Goal: Task Accomplishment & Management: Complete application form

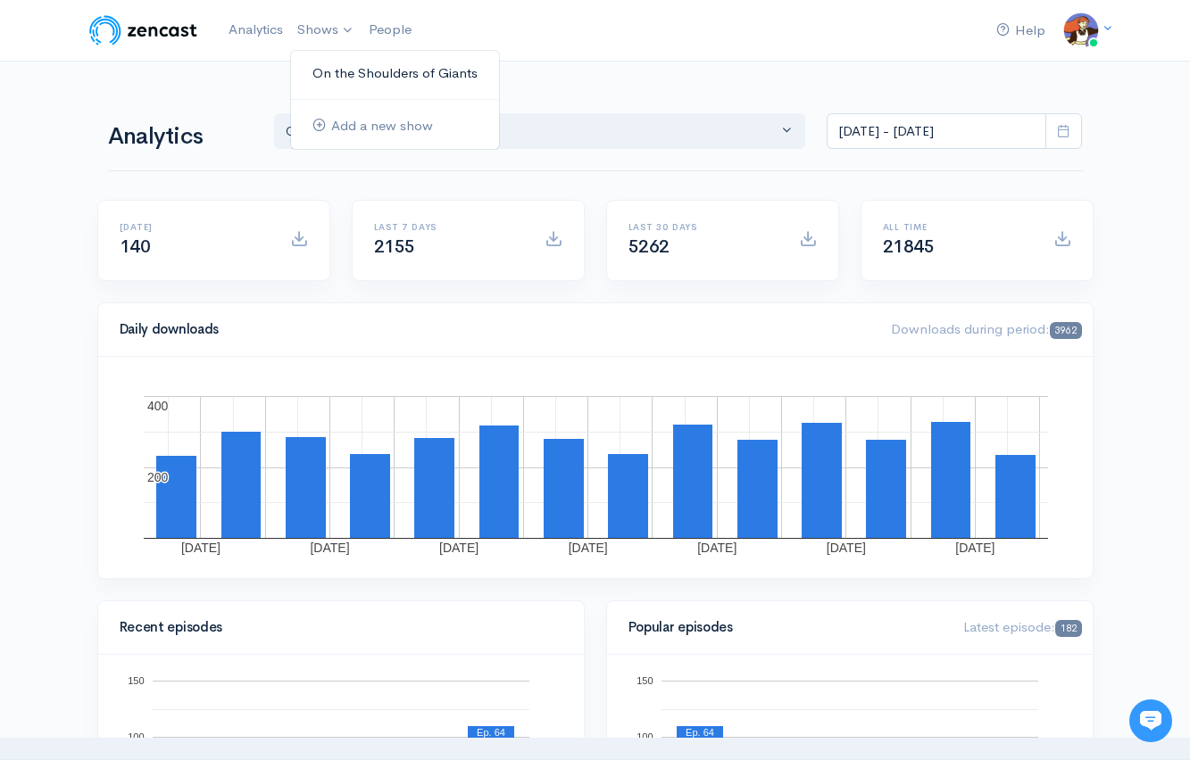
click at [366, 80] on link "On the Shoulders of Giants" at bounding box center [395, 73] width 208 height 31
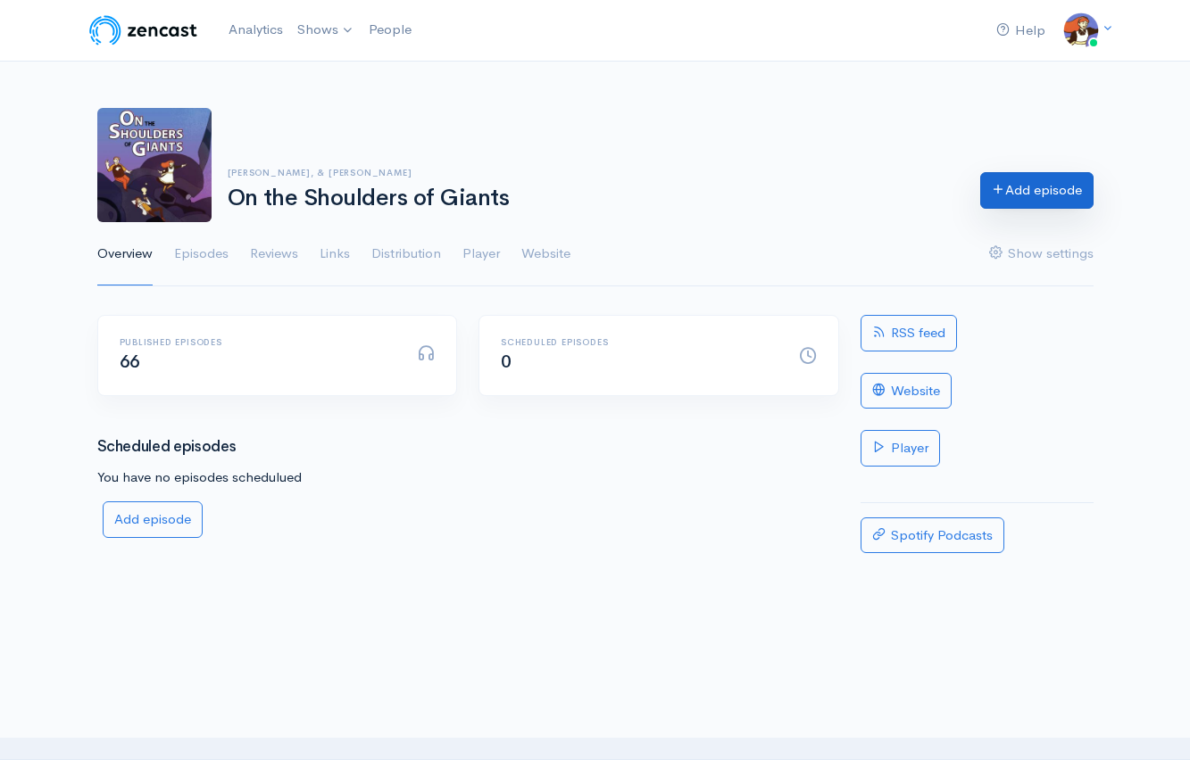
click at [1042, 186] on link "Add episode" at bounding box center [1036, 190] width 113 height 37
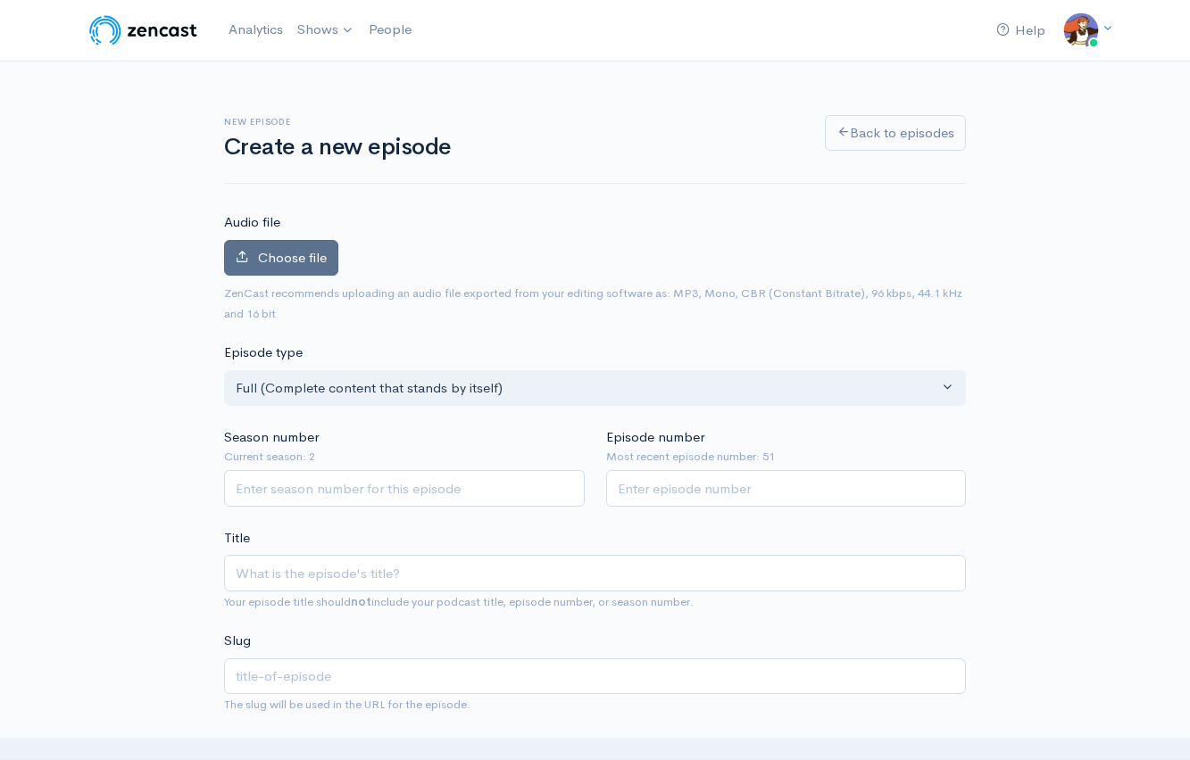
click at [289, 243] on label "Choose file" at bounding box center [281, 258] width 114 height 37
click at [0, 0] on input "Choose file" at bounding box center [0, 0] width 0 height 0
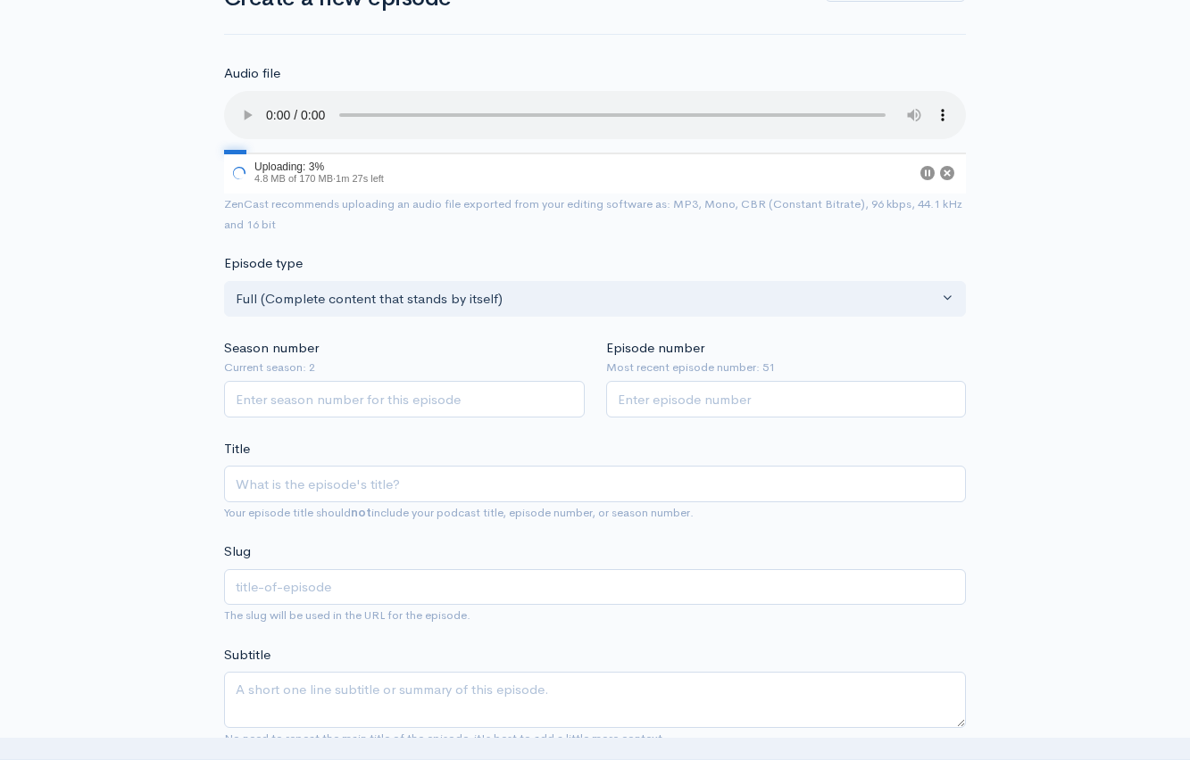
scroll to position [161, 0]
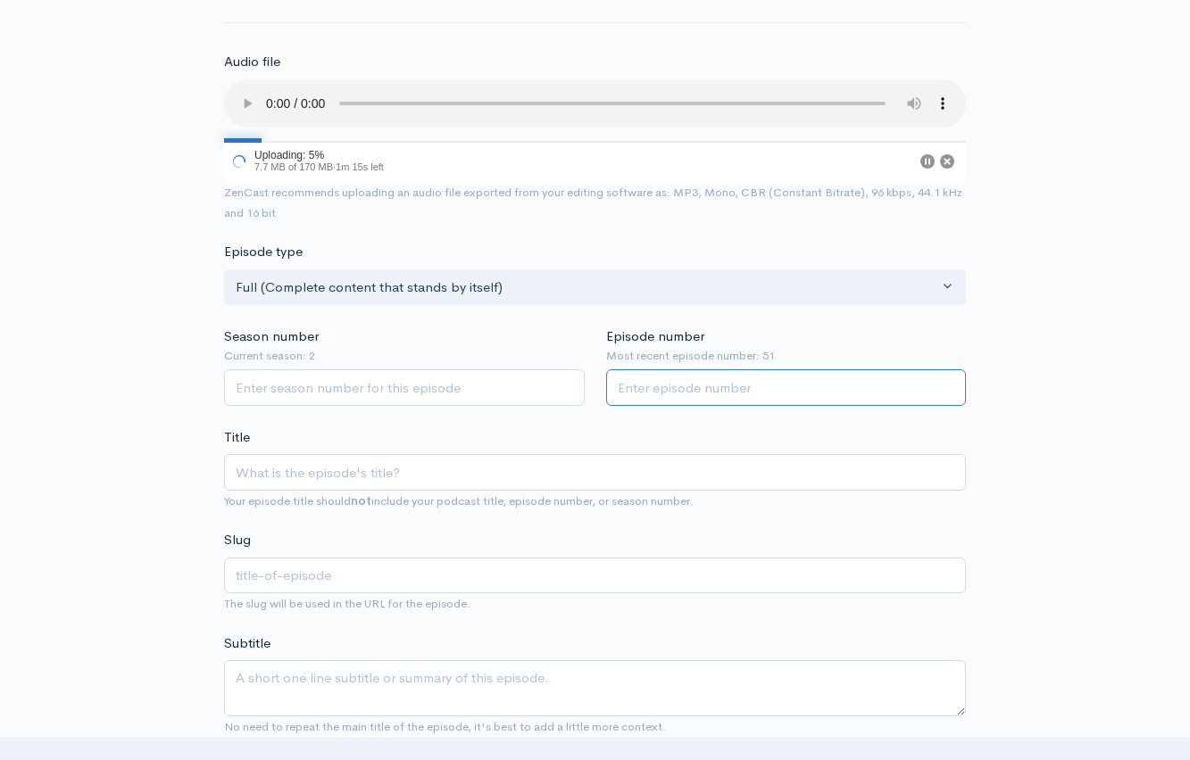
drag, startPoint x: 712, startPoint y: 400, endPoint x: 764, endPoint y: 465, distance: 83.2
click at [712, 400] on input "Episode number" at bounding box center [786, 388] width 361 height 37
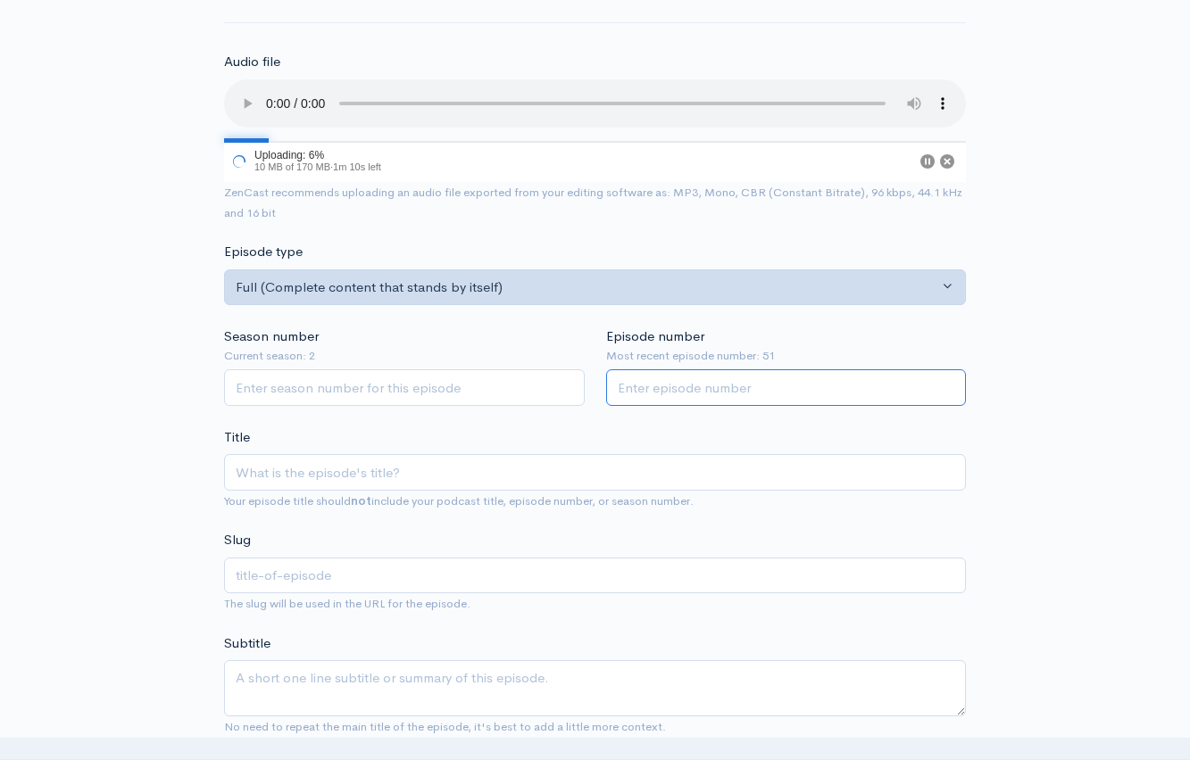
scroll to position [0, 0]
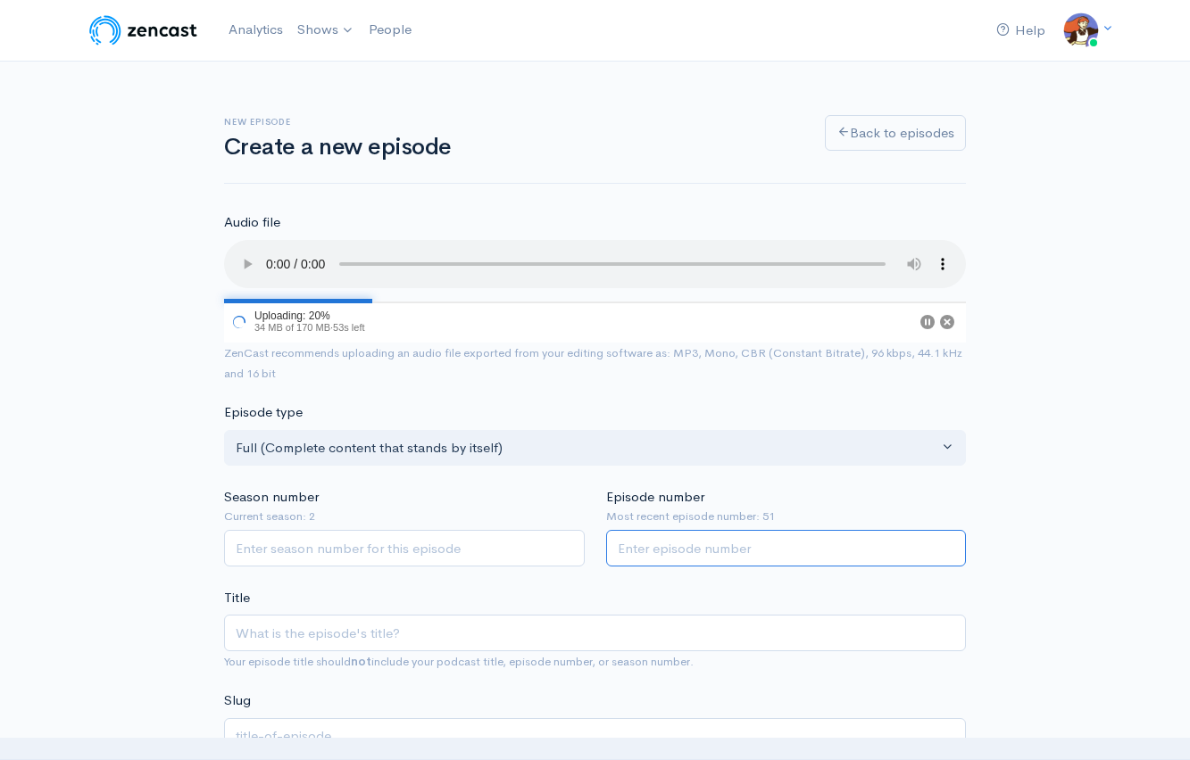
drag, startPoint x: 766, startPoint y: 544, endPoint x: 758, endPoint y: 531, distance: 14.9
click at [760, 536] on input "Episode number" at bounding box center [786, 548] width 361 height 37
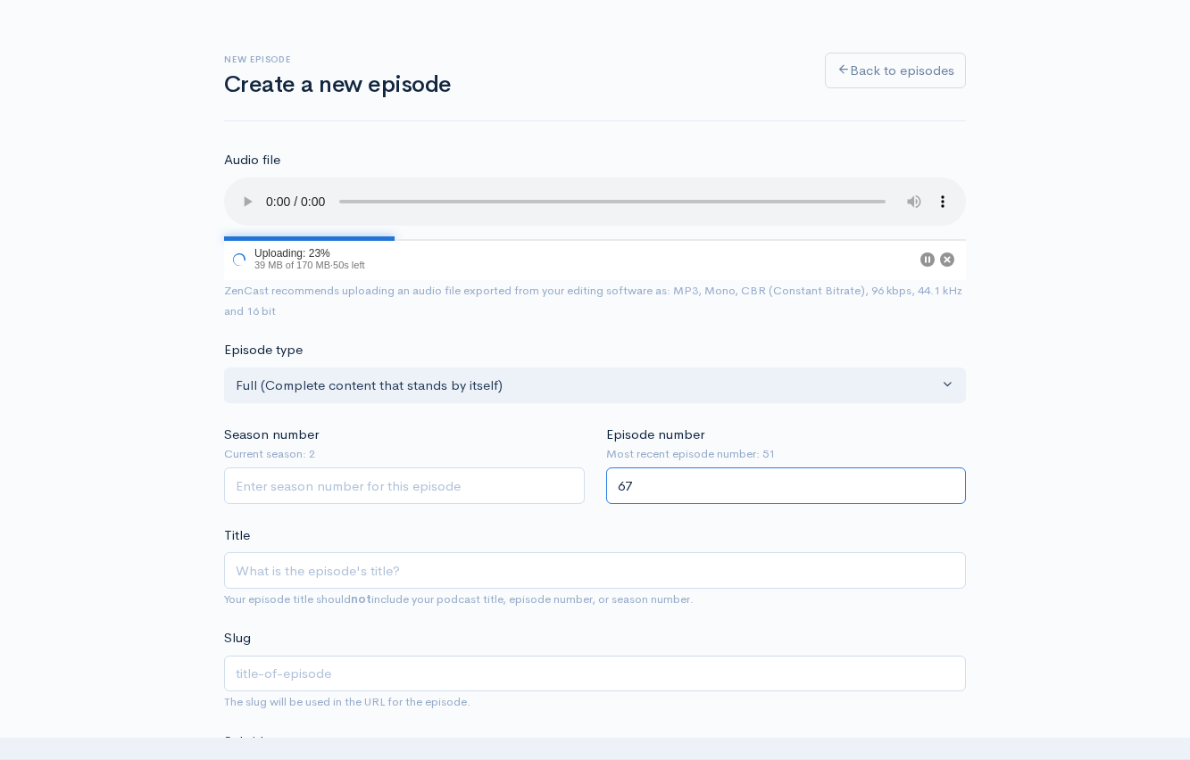
scroll to position [419, 0]
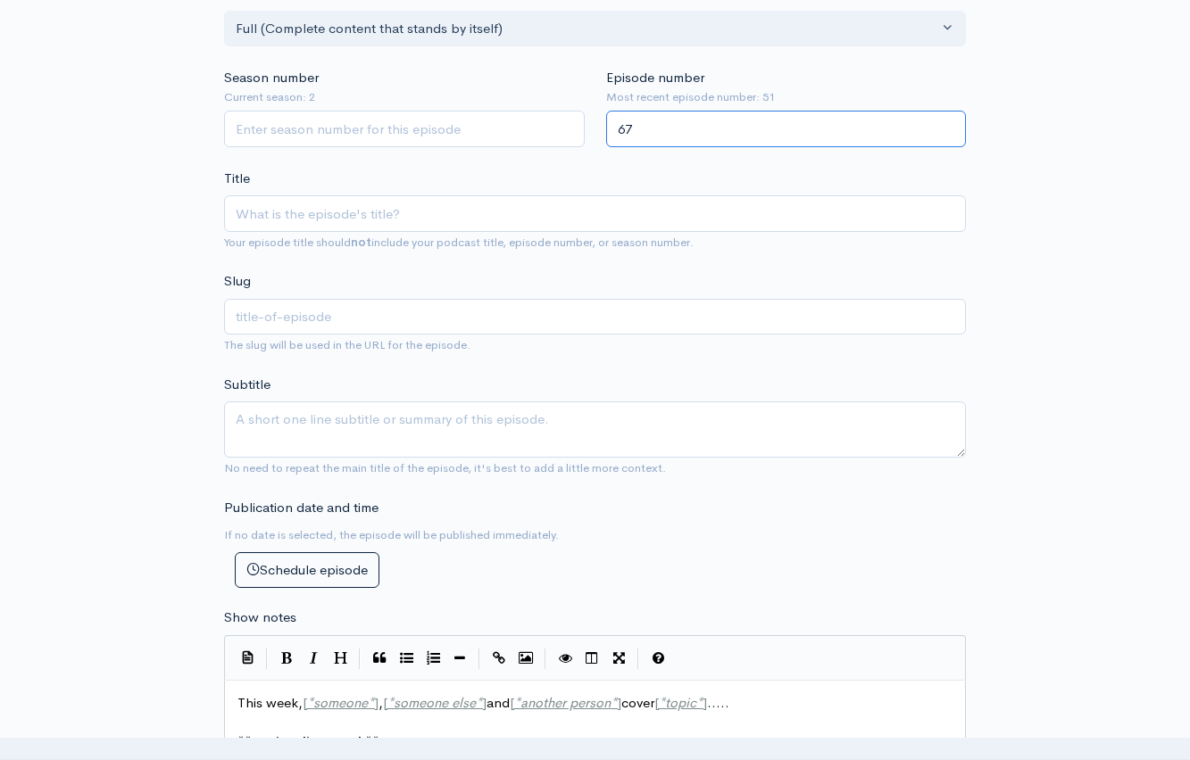
type input "67"
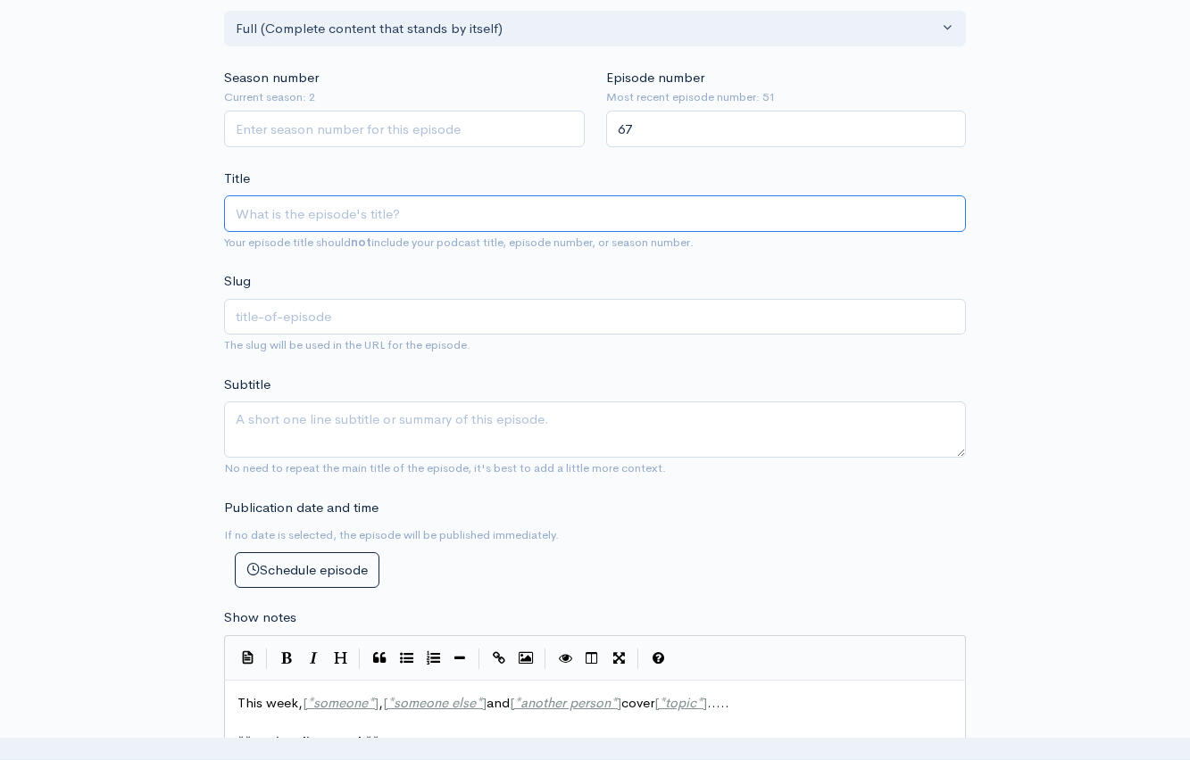
click at [429, 212] on input "Title" at bounding box center [595, 213] width 742 height 37
type input "0"
type input "00"
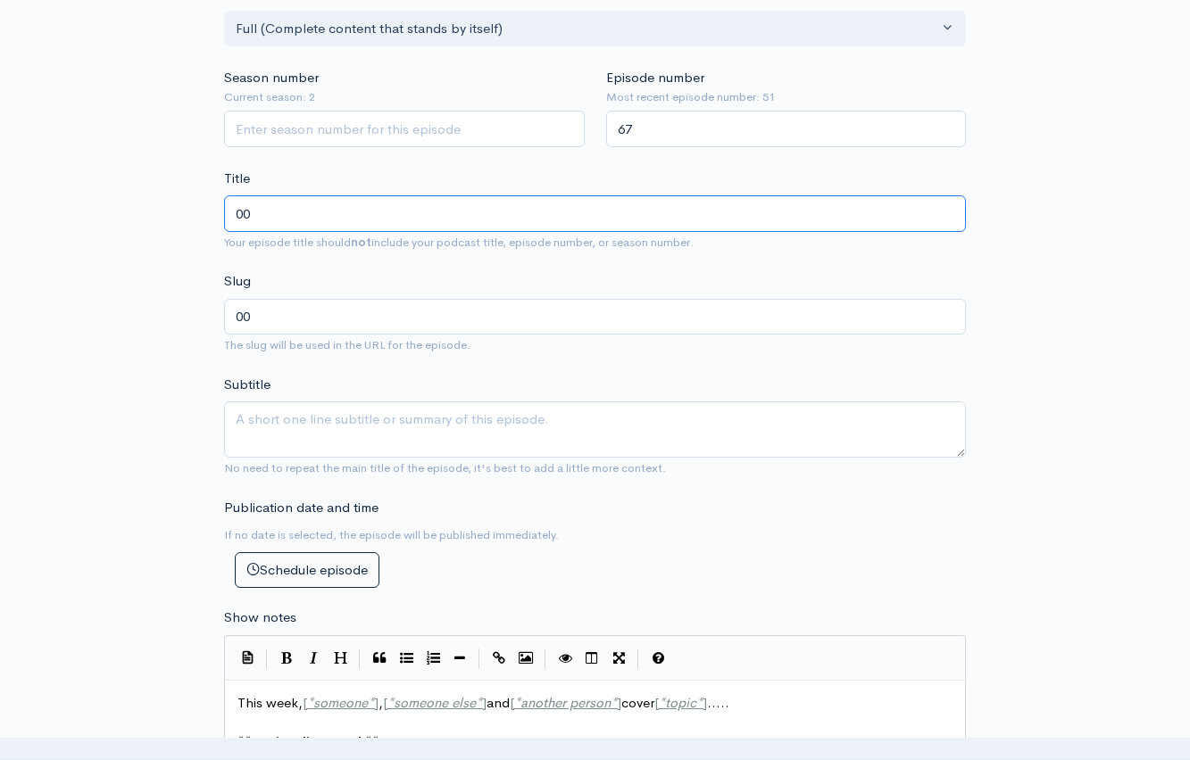
type input "005"
type input "0054"
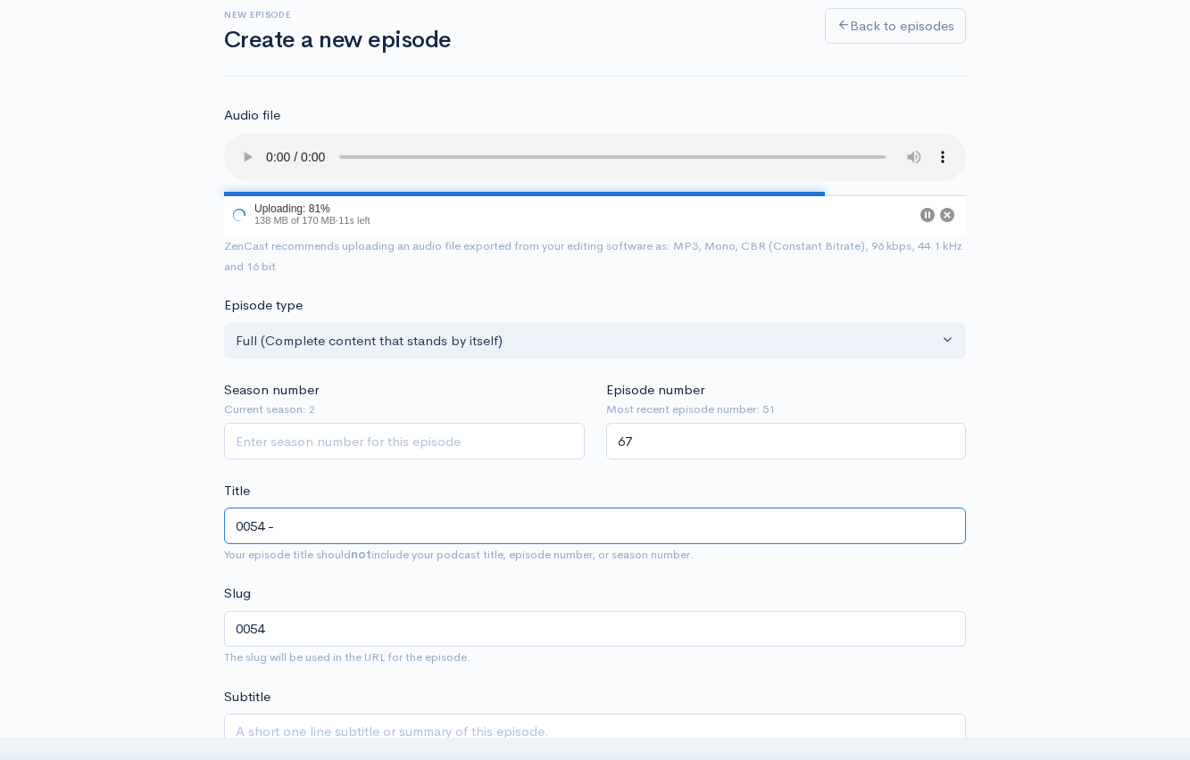
type input "0054 - H"
type input "0054-h"
type input "0054 - He"
type input "0054-he"
type input "0054 - Hea"
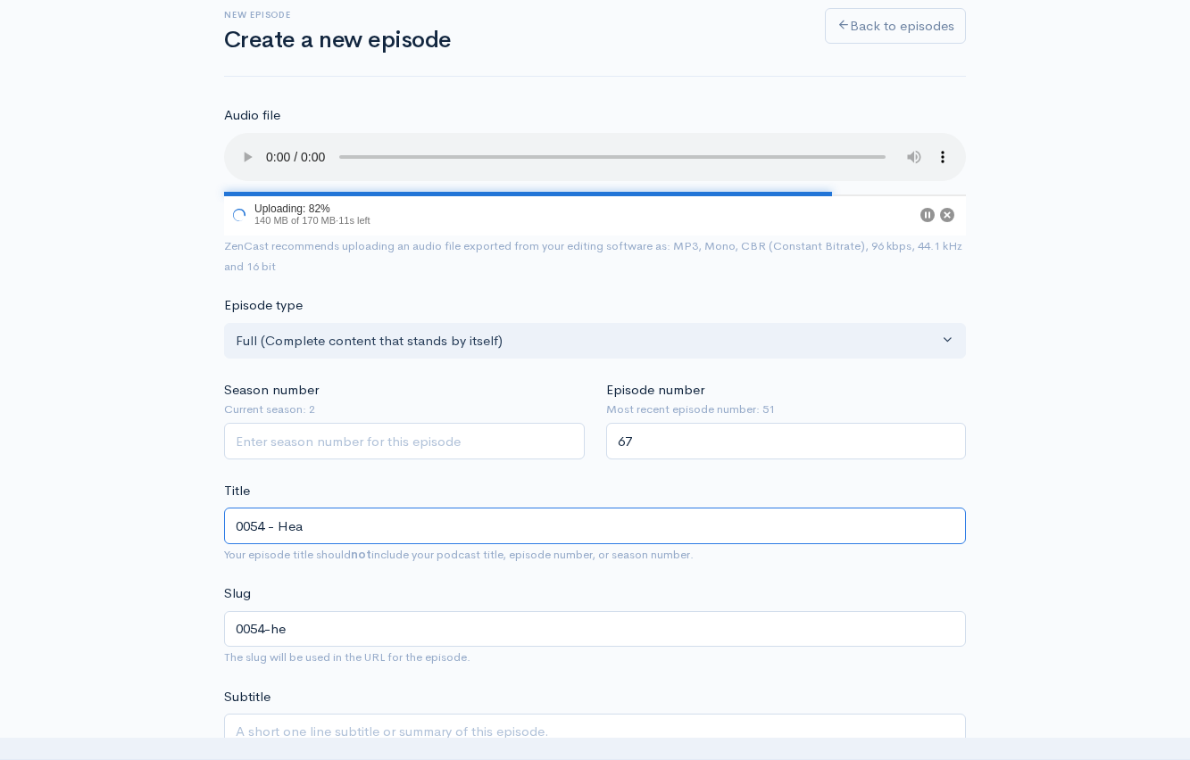
type input "0054-hea"
type input "0054 - Heave"
type input "0054-heave"
type input "0054 - Heaven"
type input "0054-heaven"
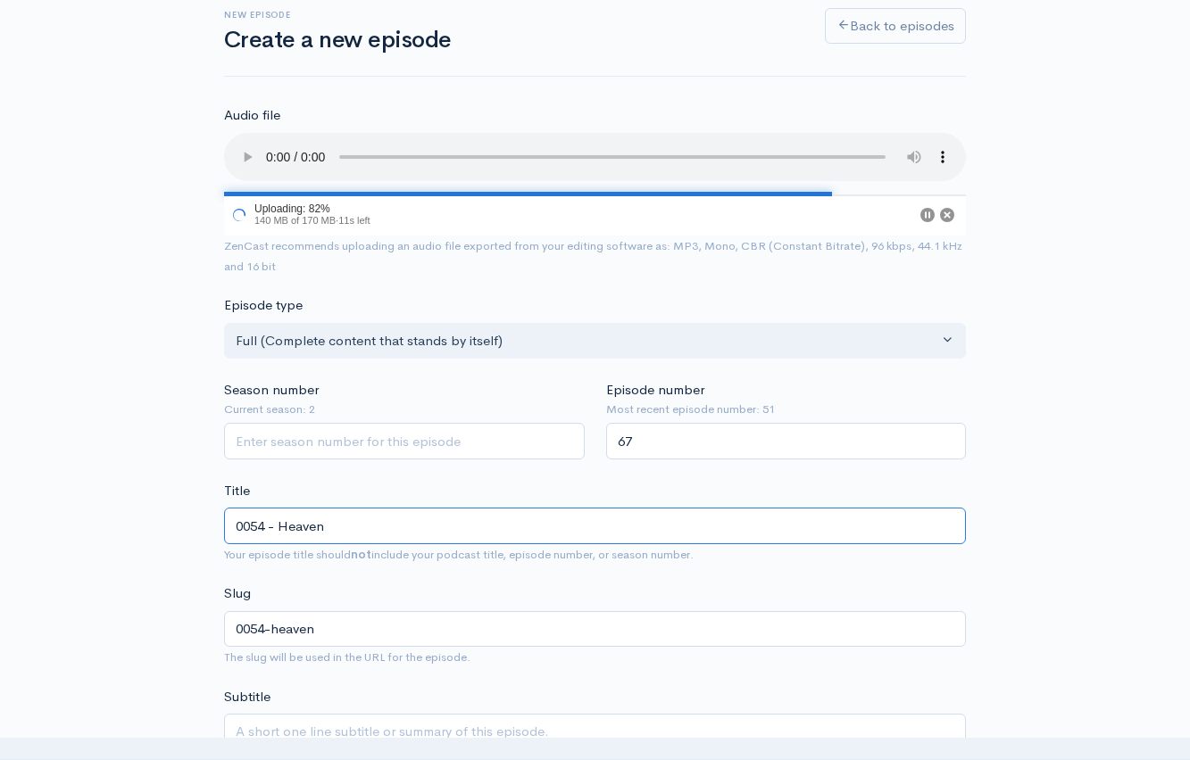
type input "0054 - Heavenl"
type input "0054-heavenl"
type input "0054 - Heavenly"
type input "0054-heavenly"
type input "0054 - Heavenly T"
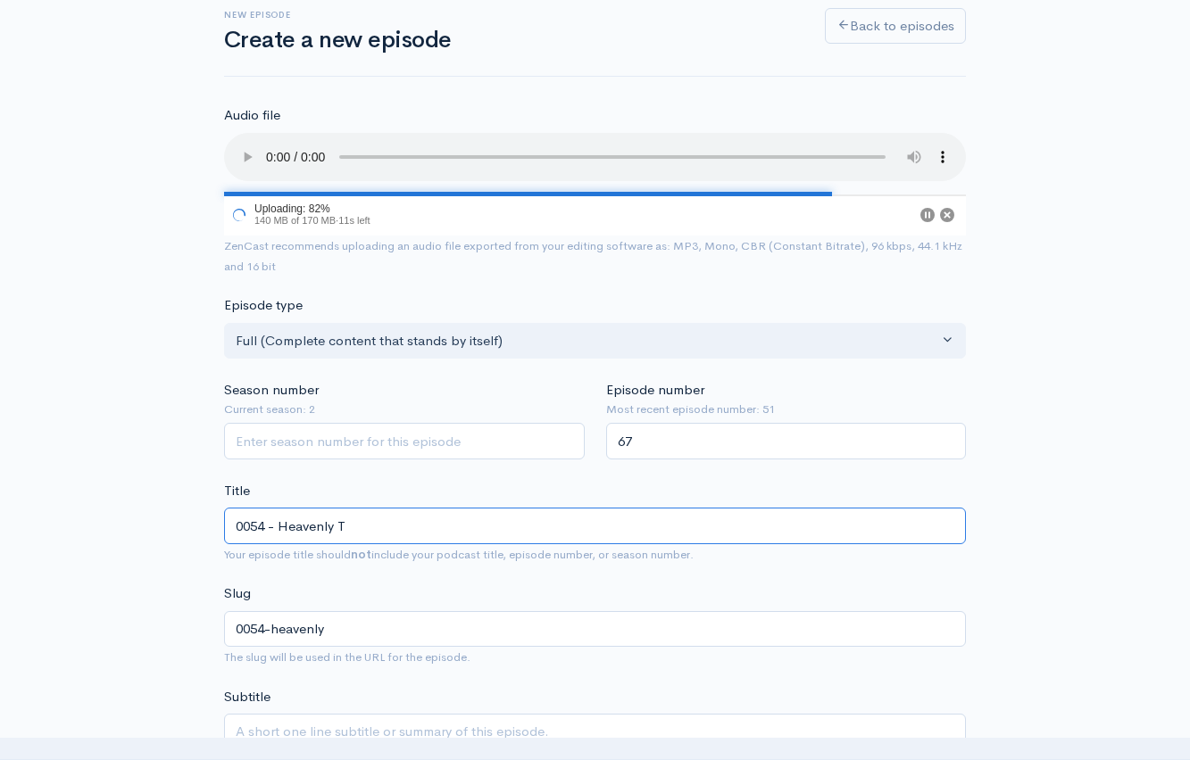
type input "0054-heavenly-t"
type input "0054 - Heavenly Tyr"
type input "0054-heavenly-ty"
type input "0054 - Heavenly Tyra"
type input "0054-heavenly-tyra"
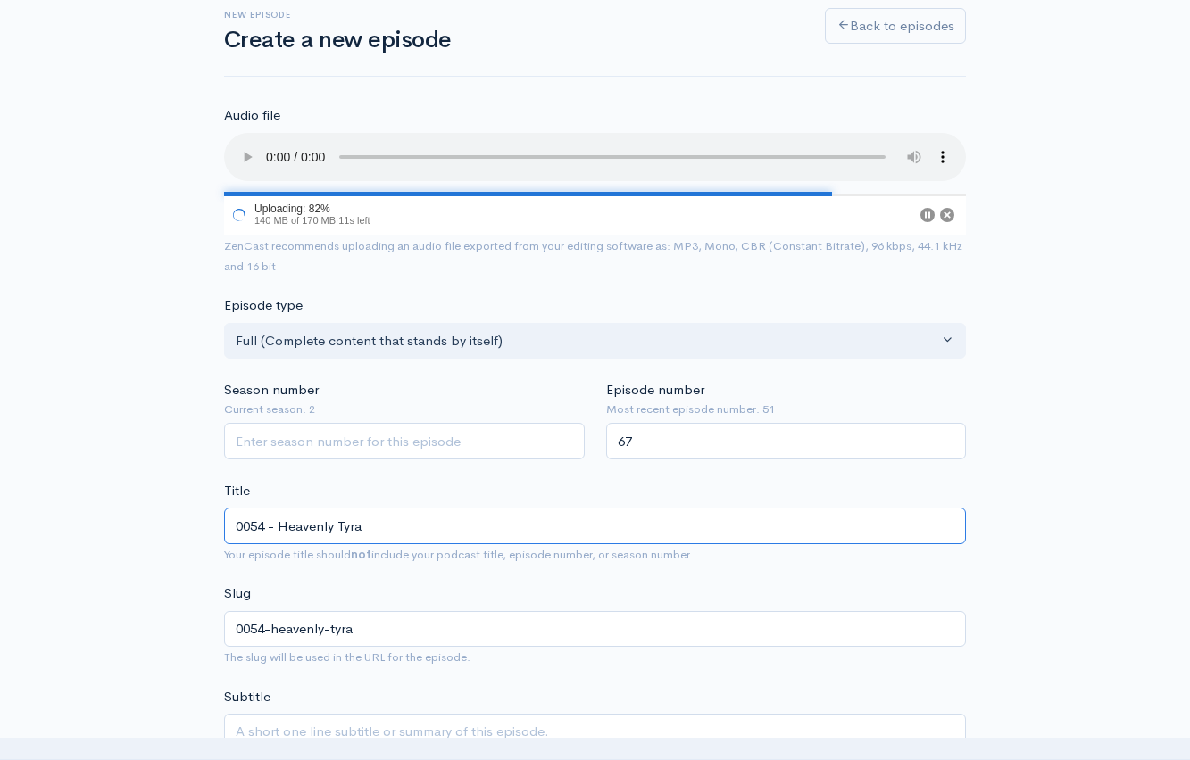
type input "0054 - Heavenly [PERSON_NAME]"
type input "0054-heavenly-[PERSON_NAME]"
type input "0054 - Heavenly Tyrant"
type input "0054-heavenly-tyrant"
type input "0054 - Heavenly Tyrant P"
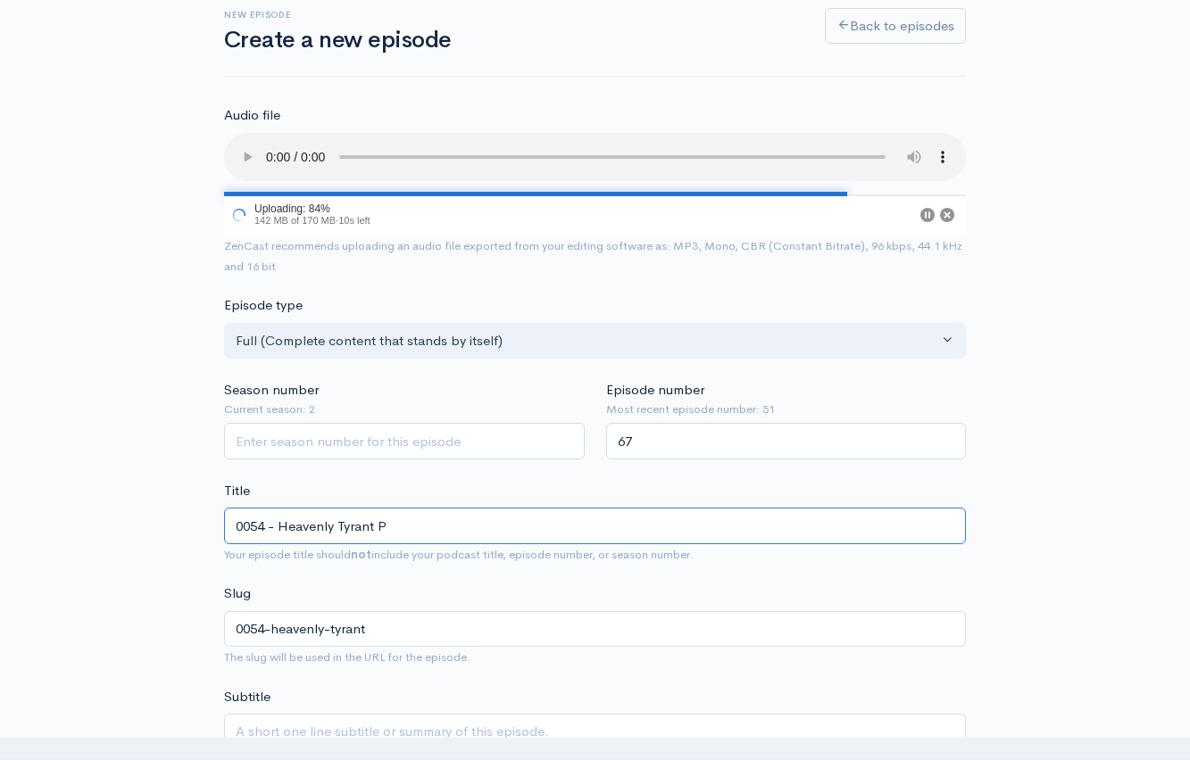
type input "0054-heavenly-tyrant-p"
type input "0054 - Heavenly Tyrant Par"
type input "0054-heavenly-tyrant-par"
type input "0054 - Heavenly Tyrant Part"
type input "0054-heavenly-tyrant-part"
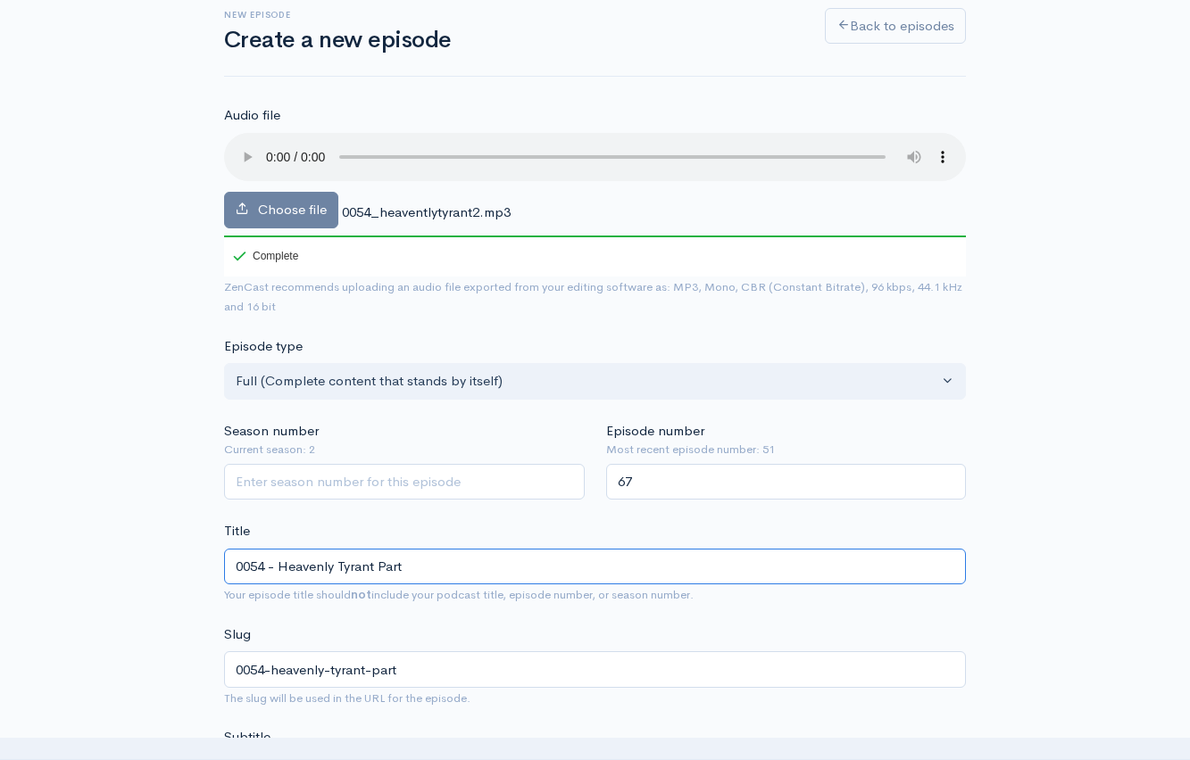
type input "0054 - Heavenly Tyrant Par"
type input "0054-heavenly-tyrant-par"
type input "0054 - Heavenly Tyrant Pa"
type input "0054-heavenly-tyrant-pa"
type input "0054 - Heavenly Tyrant P"
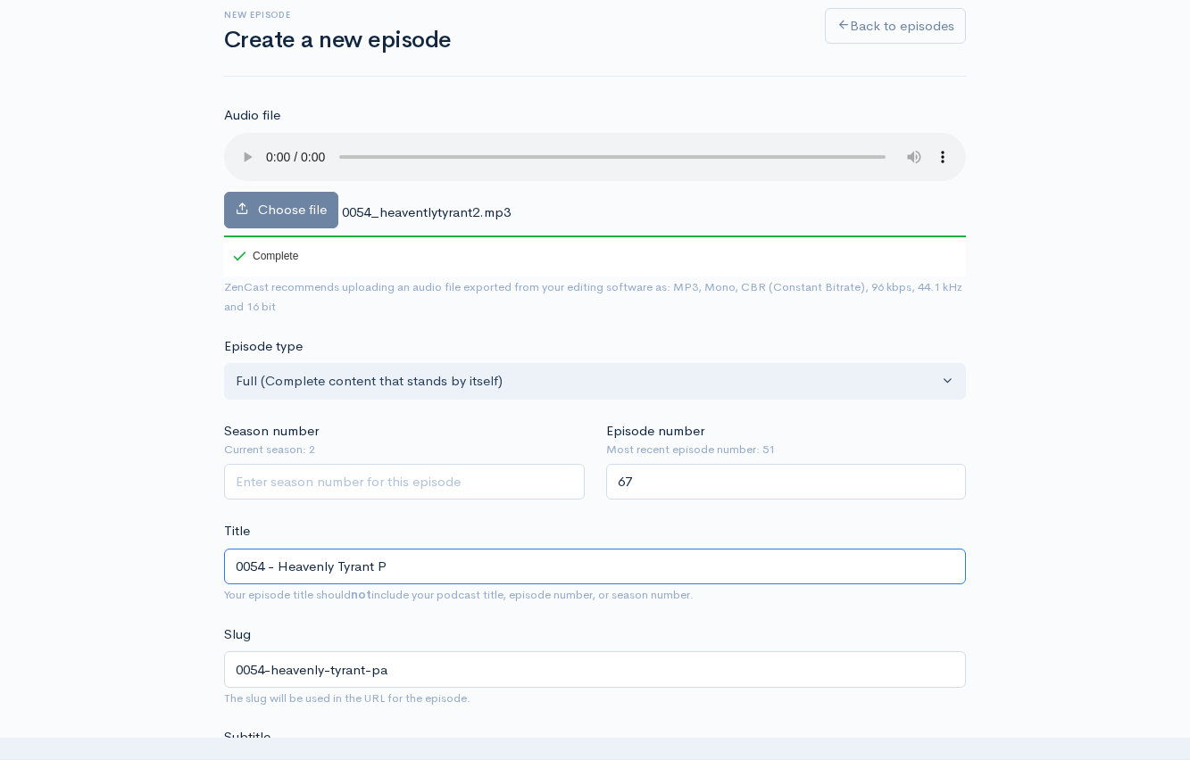
type input "0054-heavenly-tyrant-p"
type input "0054 - Heavenly Tyrant"
type input "0054-heavenly-tyrant"
type input "0054 - Heavenly Tyrant b"
type input "0054-heavenly-tyrant-b"
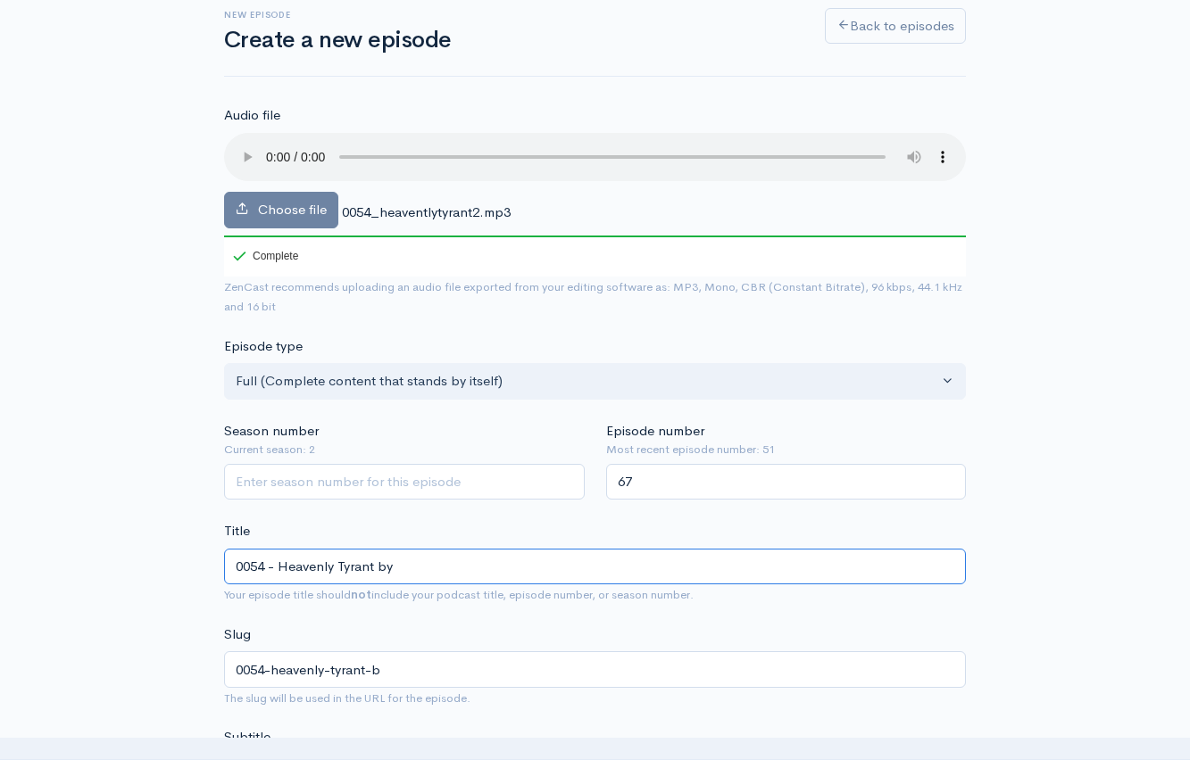
type input "0054 - Heavenly Tyrant by"
type input "0054-heavenly-tyrant-by"
type input "0054 - Heavenly Tyrant by X"
type input "0054-heavenly-tyrant-by-x"
type input "0054 - Heavenly Tyrant by [PERSON_NAME]"
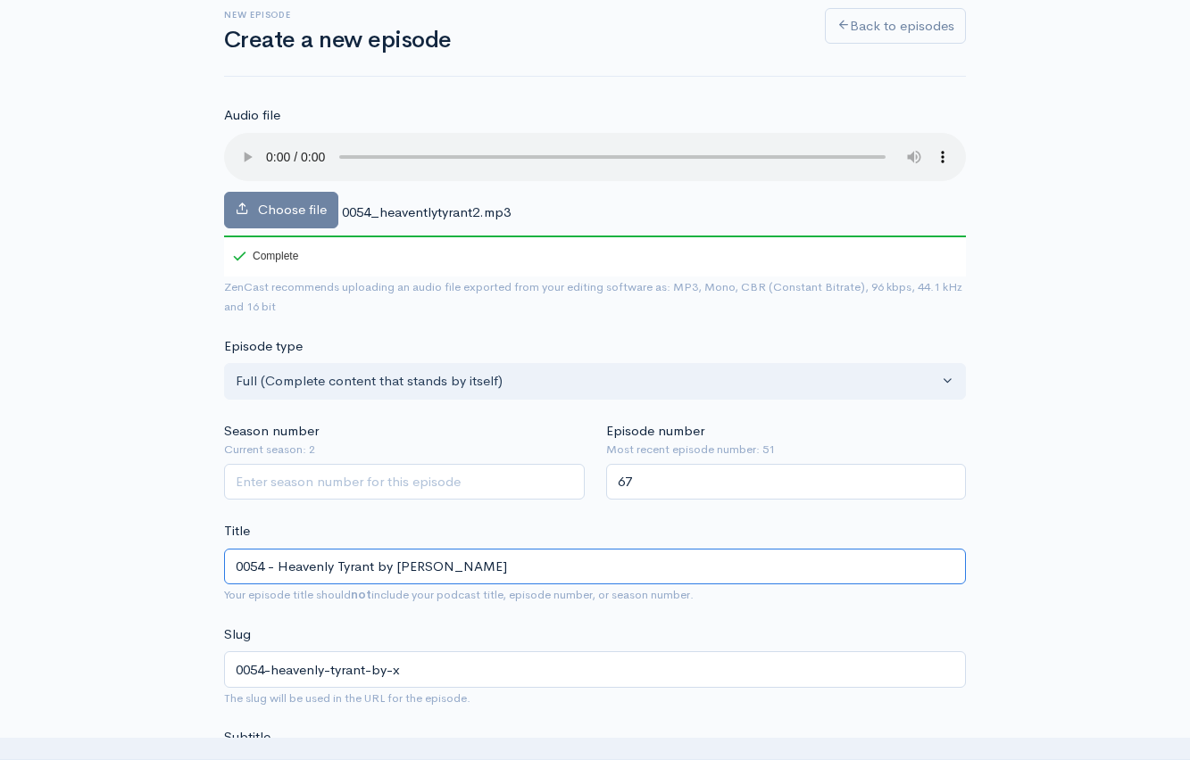
type input "0054-heavenly-tyrant-by-[PERSON_NAME]"
type input "0054 - Heavenly Tyrant by [PERSON_NAME]"
type input "0054-heavenly-tyrant-by-xira"
type input "0054 - Heavenly Tyrant by [PERSON_NAME]"
type input "0054-heavenly-tyrant-by-xiran"
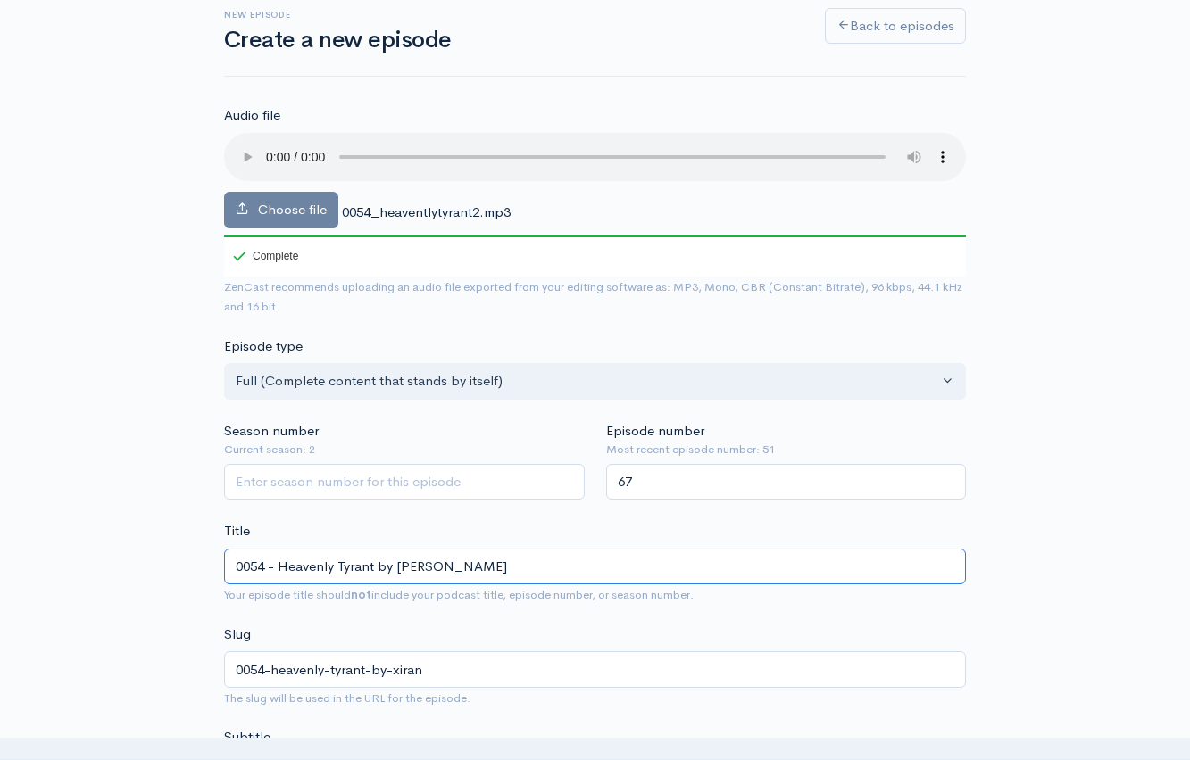
type input "0054 - Heavenly Tyrant by [PERSON_NAME]"
type input "0054-heavenly-tyrant-by-xiran-j"
type input "0054 - Heavenly Tyrant by [PERSON_NAME]"
type input "0054-heavenly-tyrant-by-[PERSON_NAME]"
type input "0054 - Heavenly Tyrant by [PERSON_NAME]"
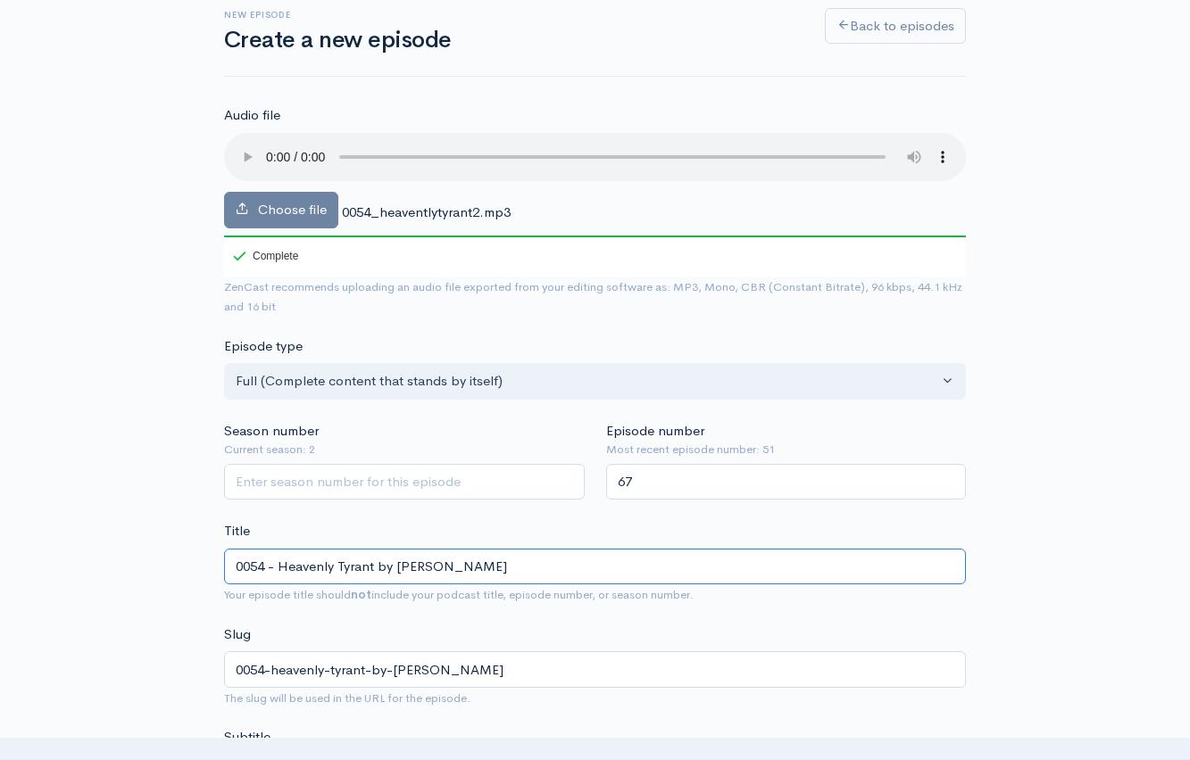
type input "0054-heavenly-tyrant-by-[PERSON_NAME]"
type input "0054 - Heavenly Tyrant by [PERSON_NAME]"
type input "0054-heavenly-tyrant-by-xiran-[PERSON_NAME]"
type input "0054 - Heavenly Tyrant by [PERSON_NAME]"
type input "0054-heavenly-tyrant-by-[PERSON_NAME]"
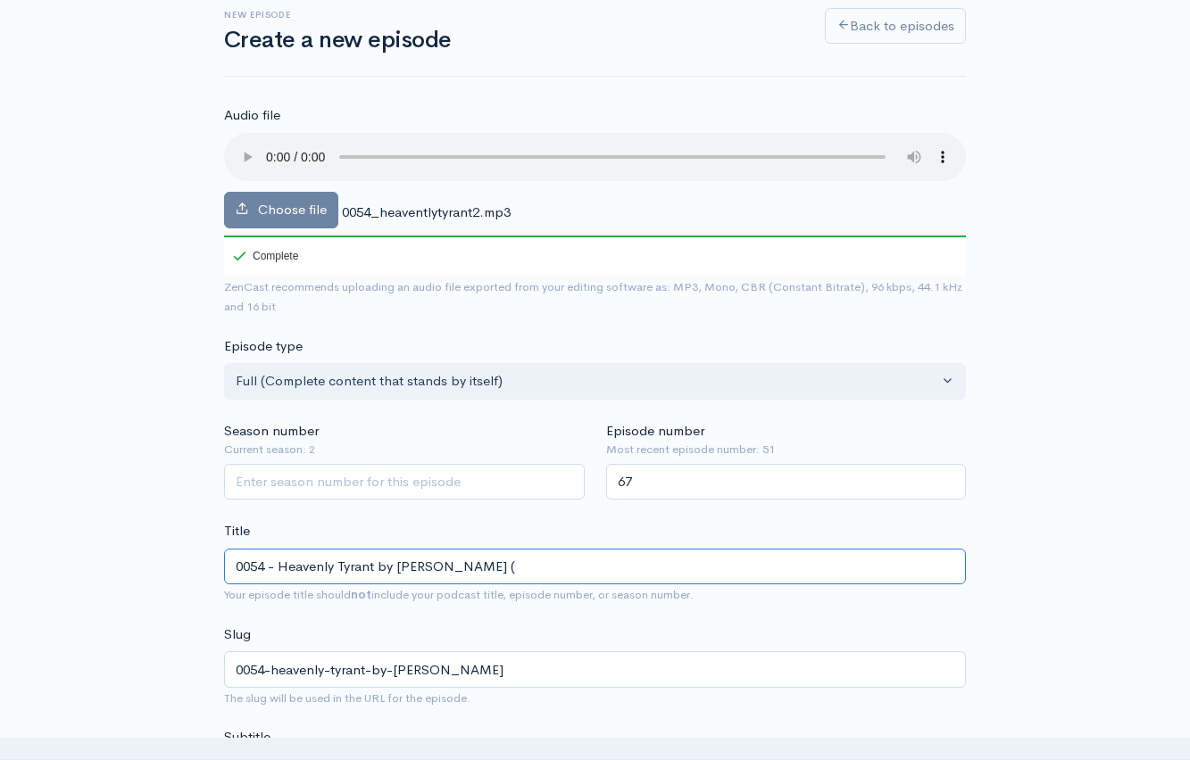
type input "0054 - Heavenly Tyrant by [PERSON_NAME] (2"
type input "0054-heavenly-tyrant-by-[PERSON_NAME]-2"
type input "0054 - Heavenly Tyrant by [PERSON_NAME] (20"
type input "0054-heavenly-tyrant-by-[PERSON_NAME]-20"
type input "0054 - Heavenly Tyrant by [PERSON_NAME] (202"
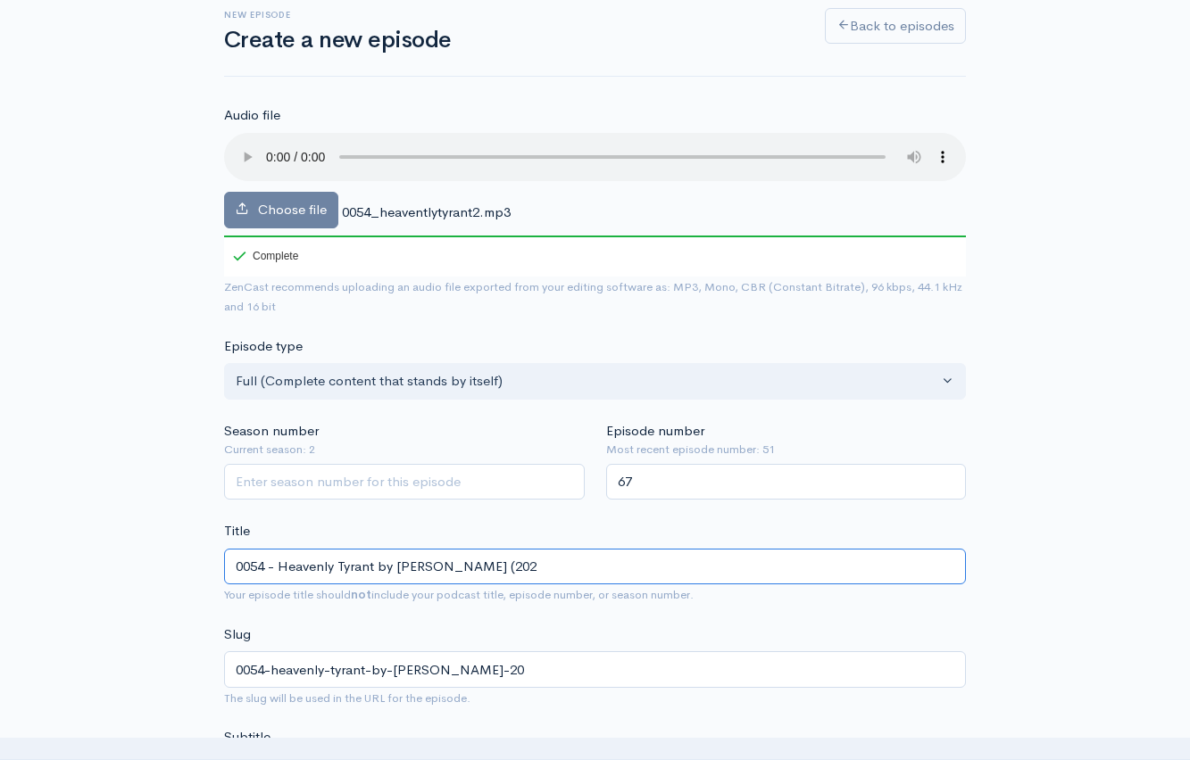
type input "0054-heavenly-tyrant-by-[PERSON_NAME]-202"
type input "0054 - Heavenly Tyrant by [PERSON_NAME] (2024"
type input "0054-heavenly-tyrant-by-[PERSON_NAME]-2024"
type input "0054 - Heavenly Tyrant by [PERSON_NAME] (2024) P"
type input "0054-heavenly-tyrant-by-[PERSON_NAME]-2024-p"
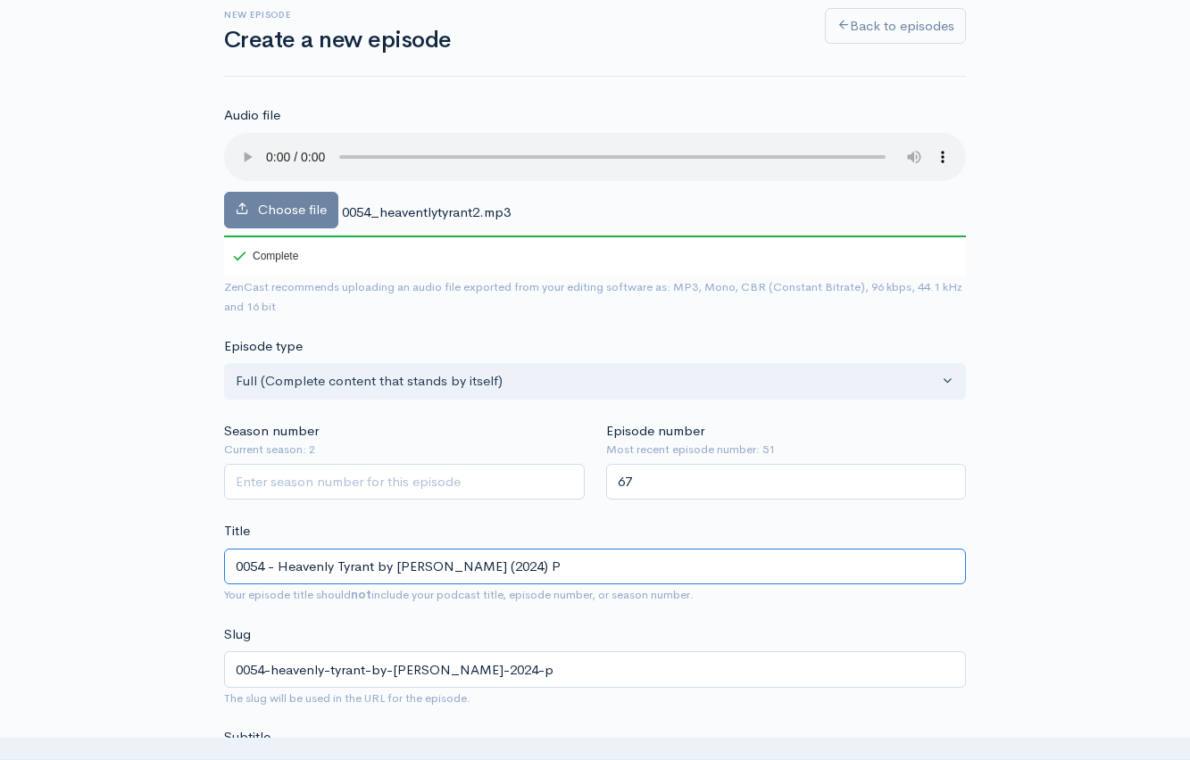
type input "0054 - Heavenly Tyrant by [PERSON_NAME] (2024) Pt"
type input "0054-heavenly-tyrant-by-[PERSON_NAME]-2024-pt"
type input "0054 - Heavenly Tyrant by [PERSON_NAME] (2024) Pt 2"
type input "0054-heavenly-tyrant-by-[PERSON_NAME]-2024-pt-2"
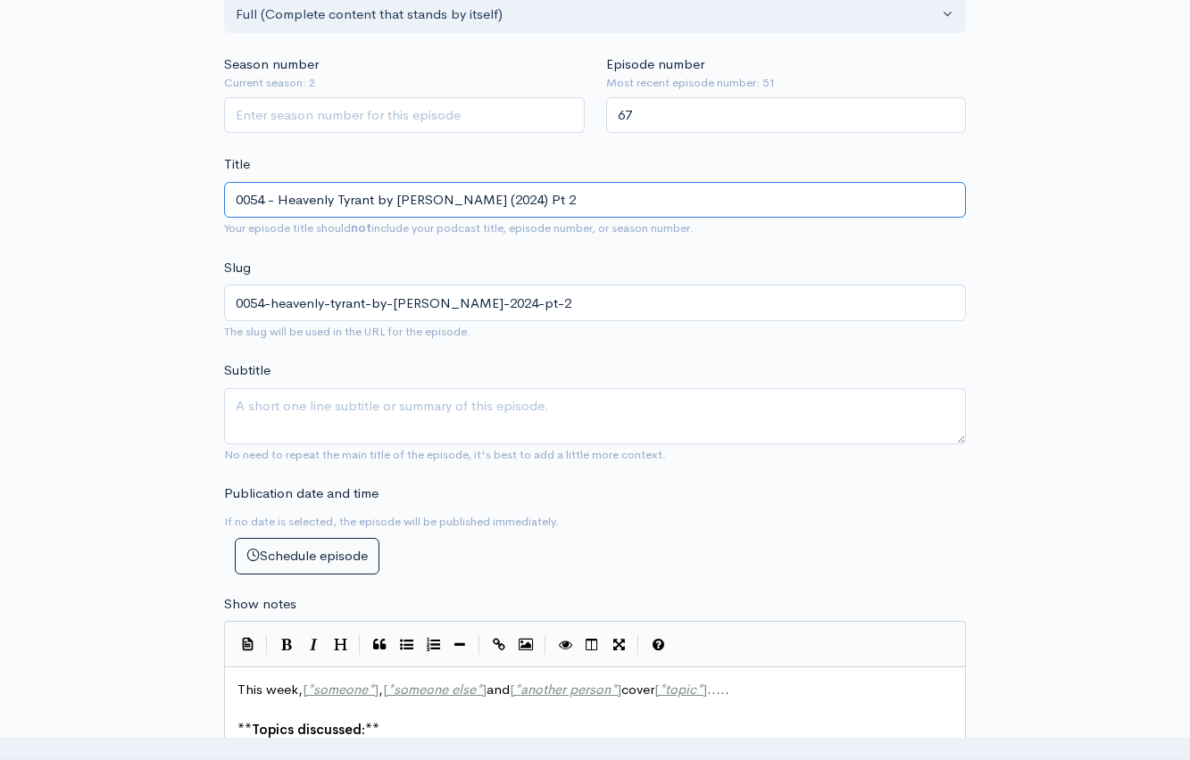
scroll to position [681, 0]
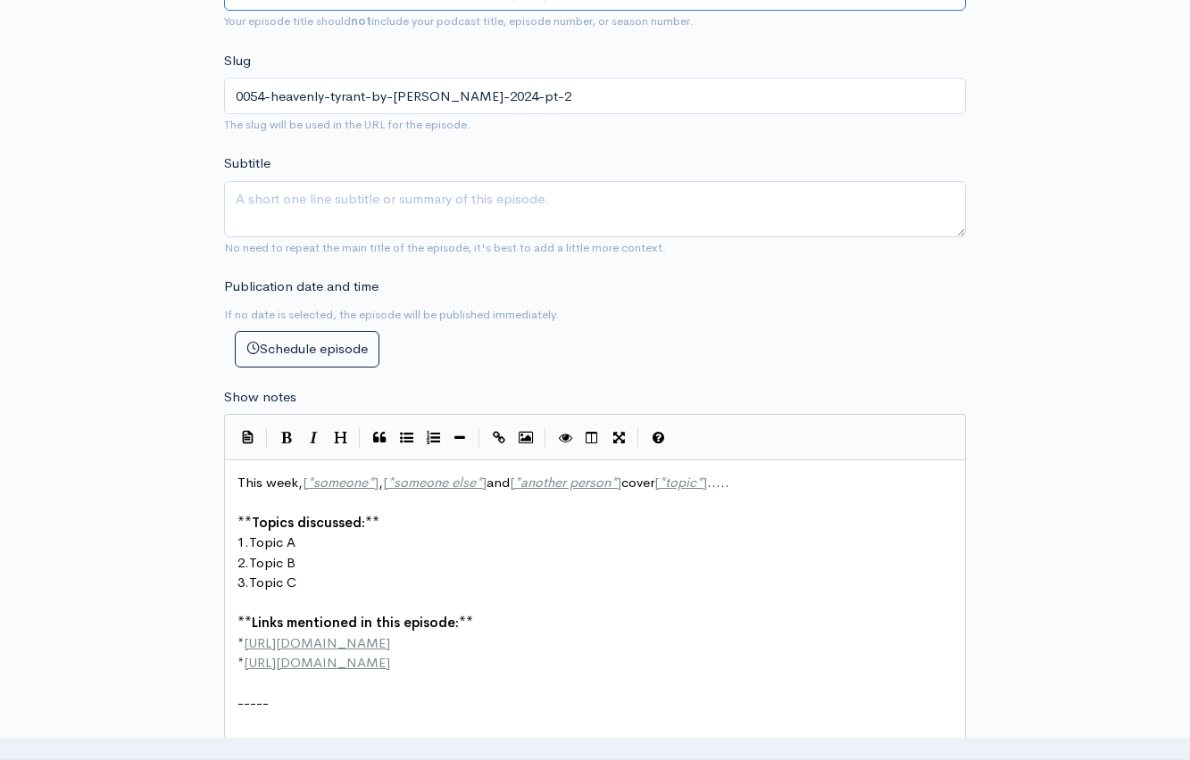
type input "0054 - Heavenly Tyrant by [PERSON_NAME] (2024) Pt 2"
type textarea "This week, [*someone*], [*someone else*] and [*another person*] cover [*topic*]…"
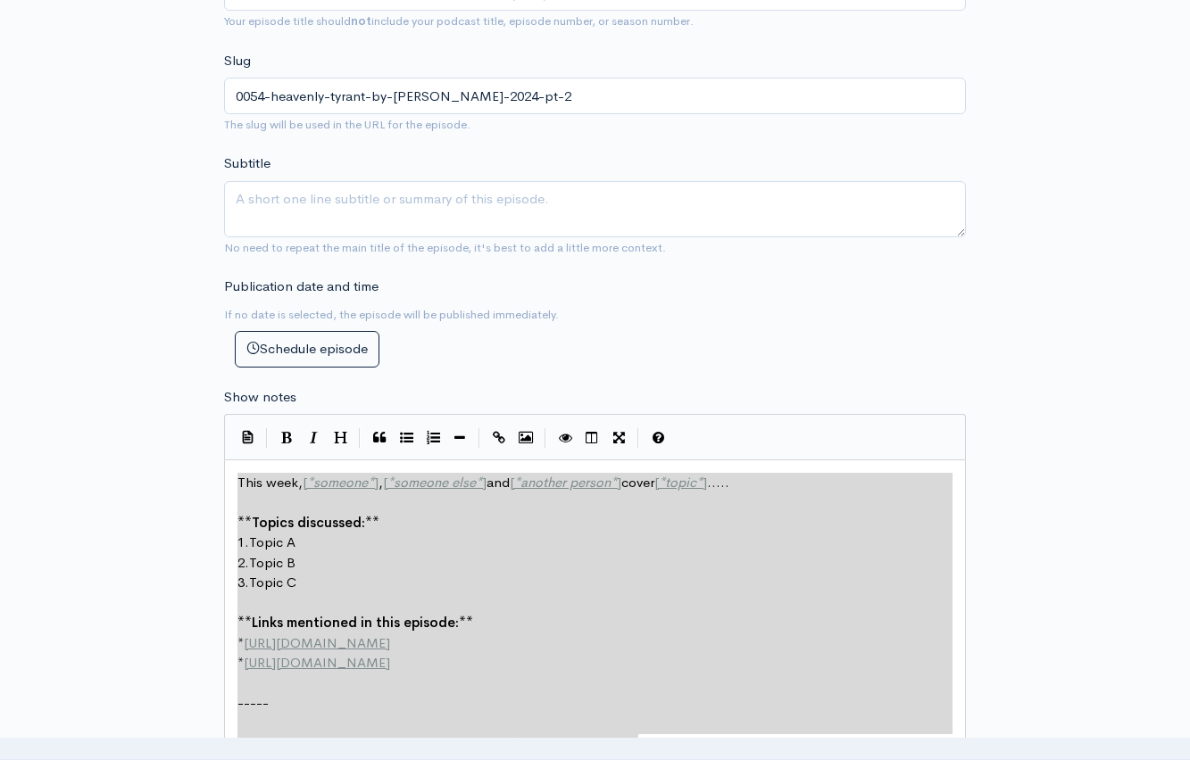
drag, startPoint x: 238, startPoint y: 475, endPoint x: 768, endPoint y: 654, distance: 559.7
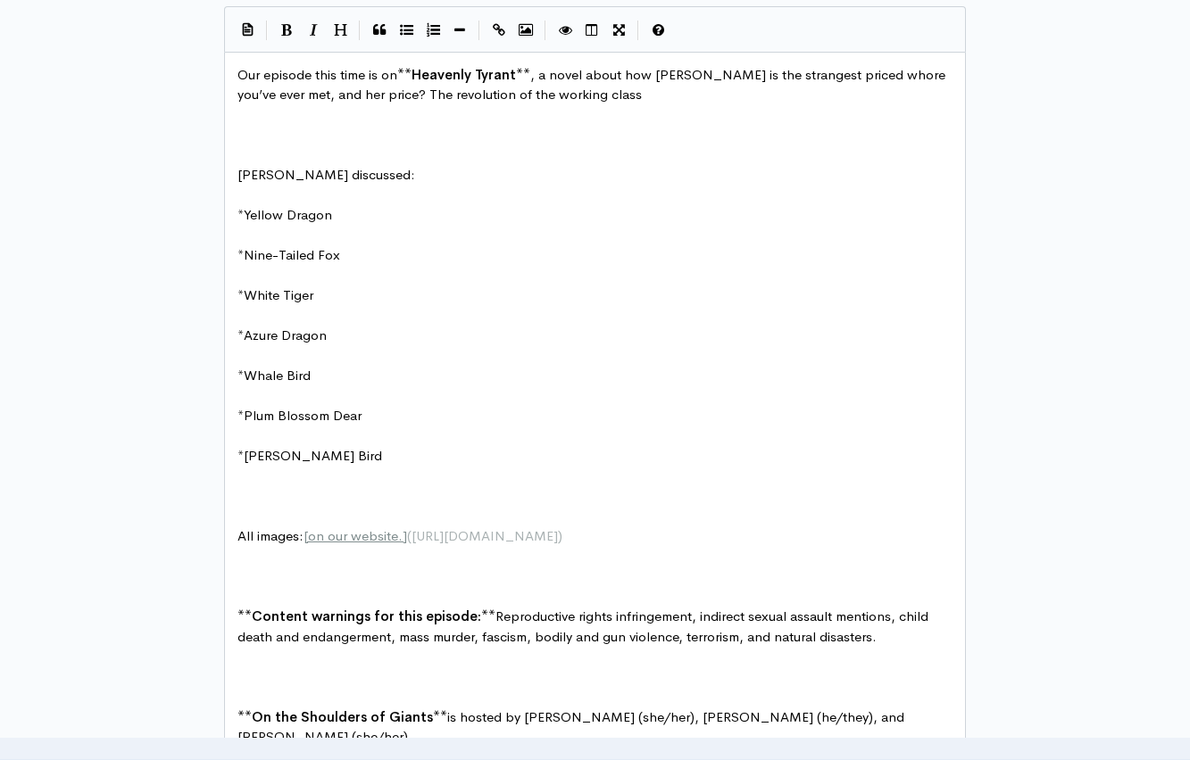
scroll to position [1077, 0]
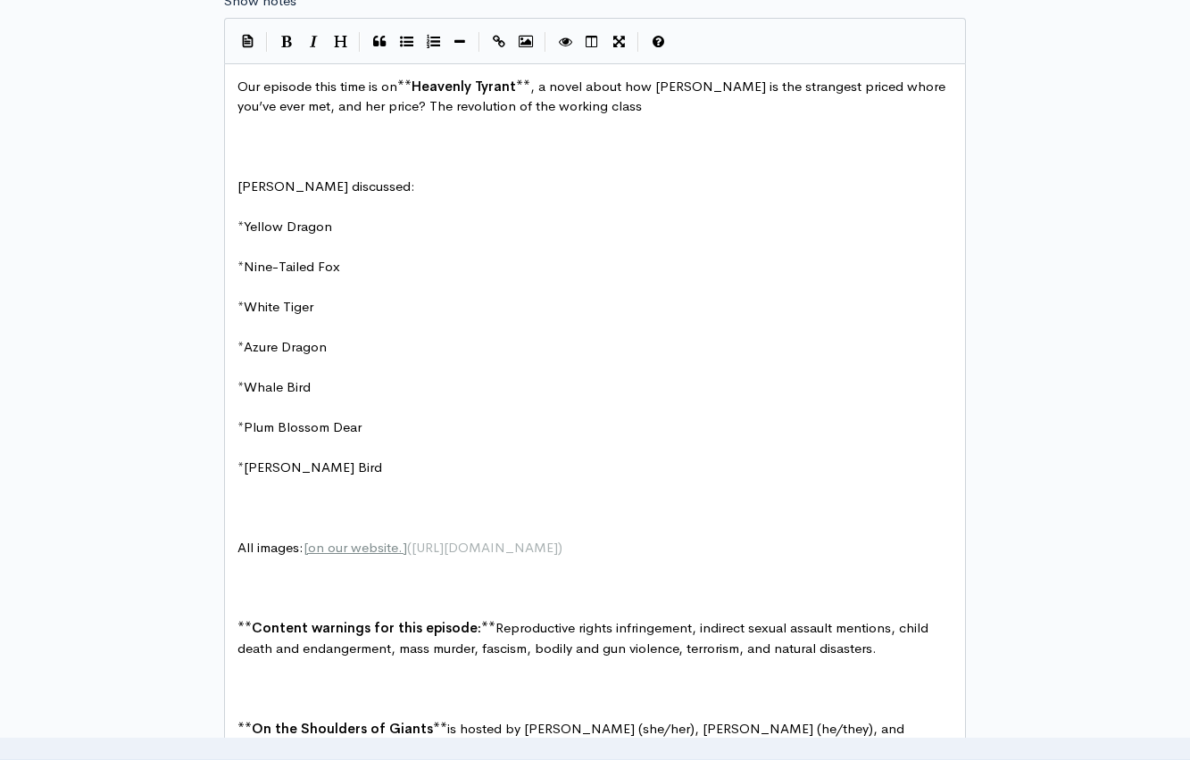
drag, startPoint x: 602, startPoint y: 110, endPoint x: 654, endPoint y: 161, distance: 73.2
click at [602, 110] on pre "Our episode this time is on ** Heavenly Tyrant ** , a novel about how [PERSON_N…" at bounding box center [601, 97] width 735 height 40
type textarea "."
drag, startPoint x: 876, startPoint y: 87, endPoint x: 884, endPoint y: 97, distance: 12.9
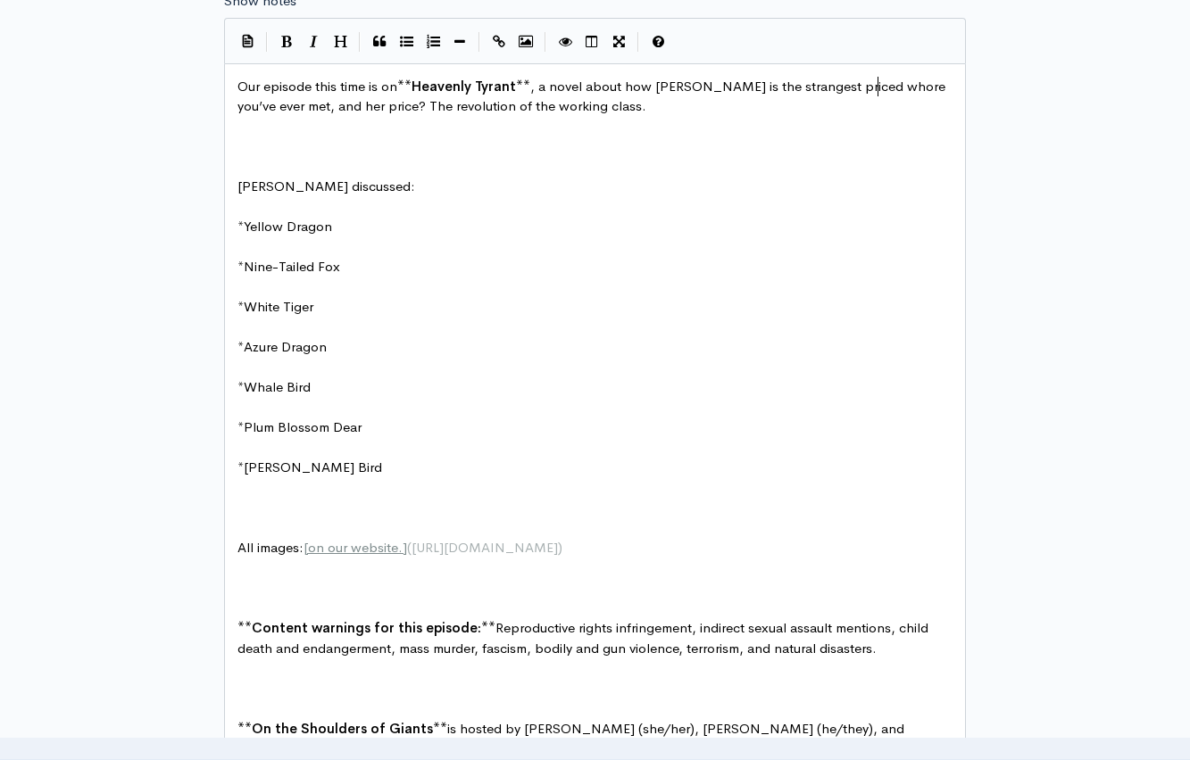
click at [876, 87] on span "Our episode this time is on ** Heavenly Tyrant ** , a novel about how [PERSON_N…" at bounding box center [592, 96] width 711 height 37
type textarea "*"
type textarea "o"
type textarea "["
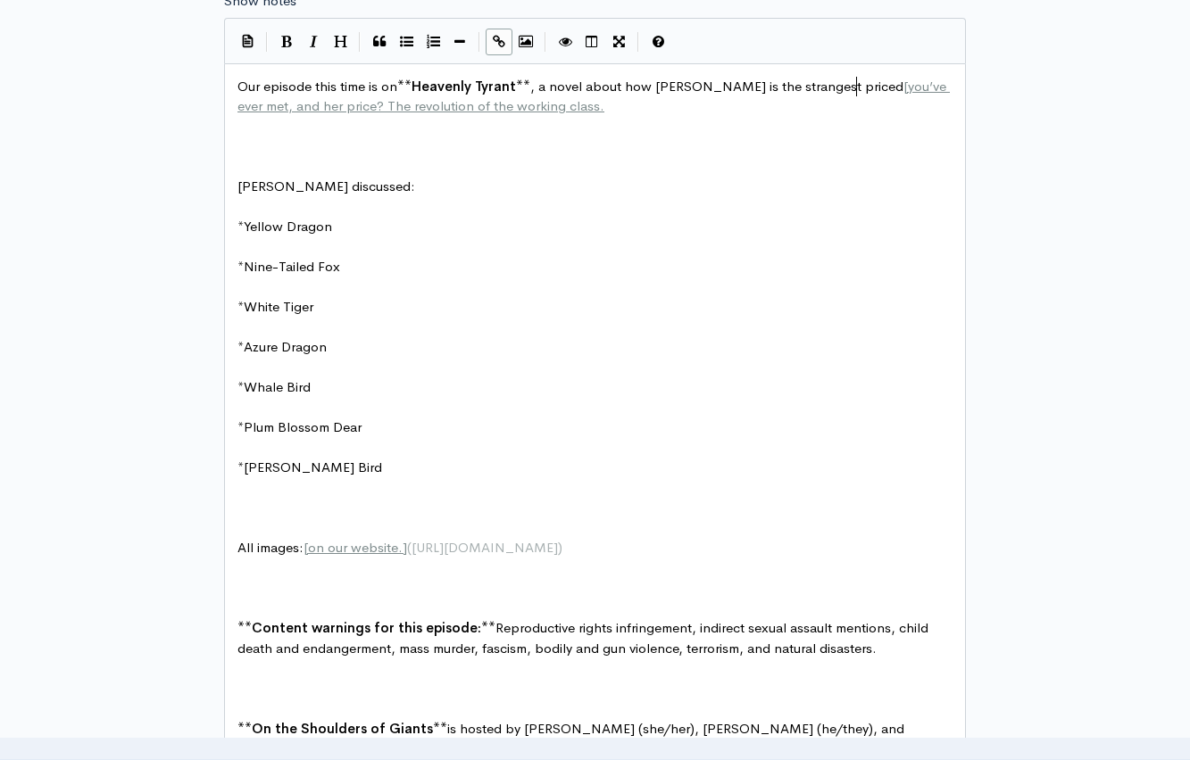
scroll to position [7, 4]
type textarea "whore"
type textarea "sex worker"
click at [729, 114] on pre "Our episode this time is on ** Heavenly Tyrant ** , a novel about how [PERSON_N…" at bounding box center [601, 97] width 735 height 40
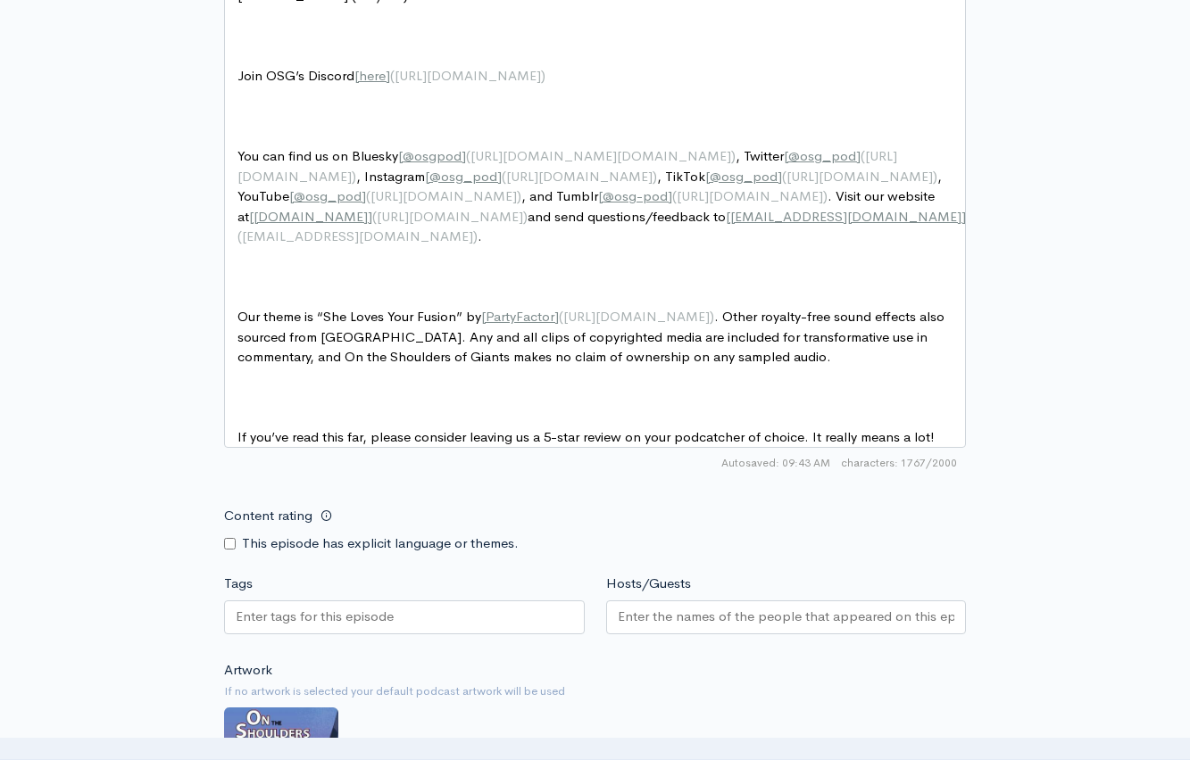
scroll to position [2022, 0]
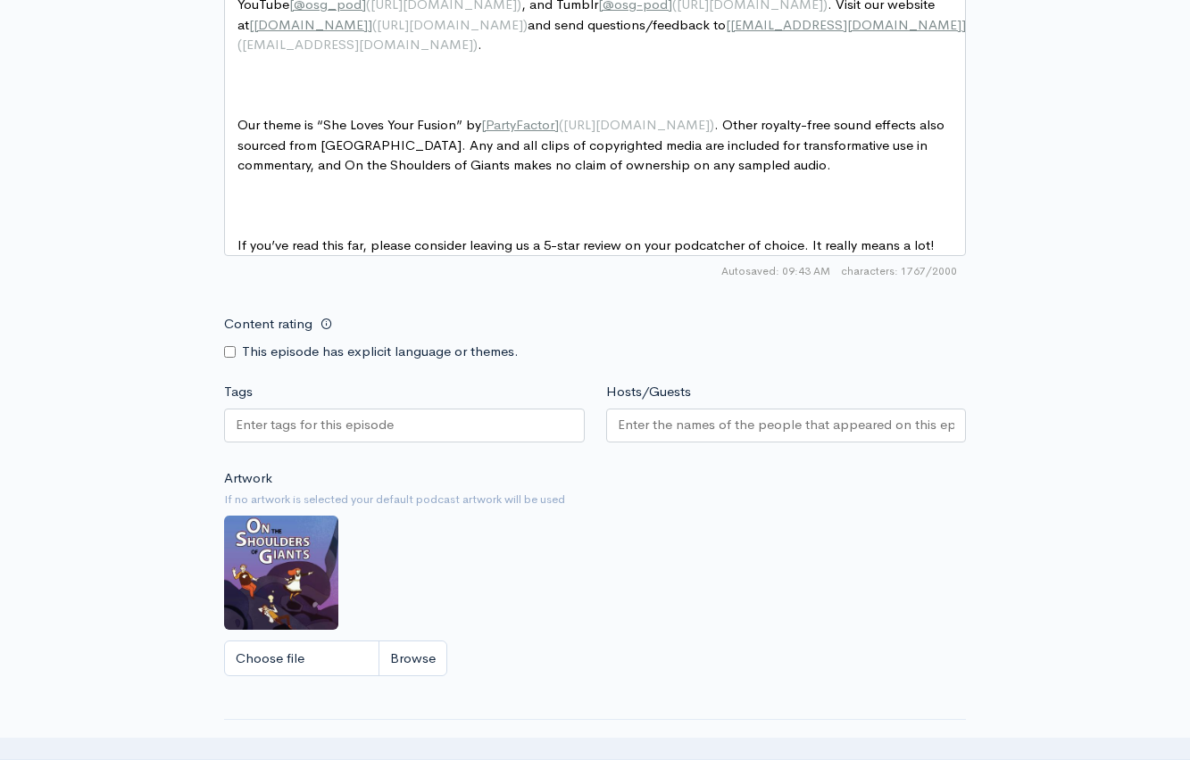
drag, startPoint x: 353, startPoint y: 345, endPoint x: 366, endPoint y: 377, distance: 33.6
click at [353, 345] on label "This episode has explicit language or themes." at bounding box center [380, 352] width 277 height 21
click at [228, 346] on input "Content rating" at bounding box center [230, 352] width 12 height 12
checkbox input "true"
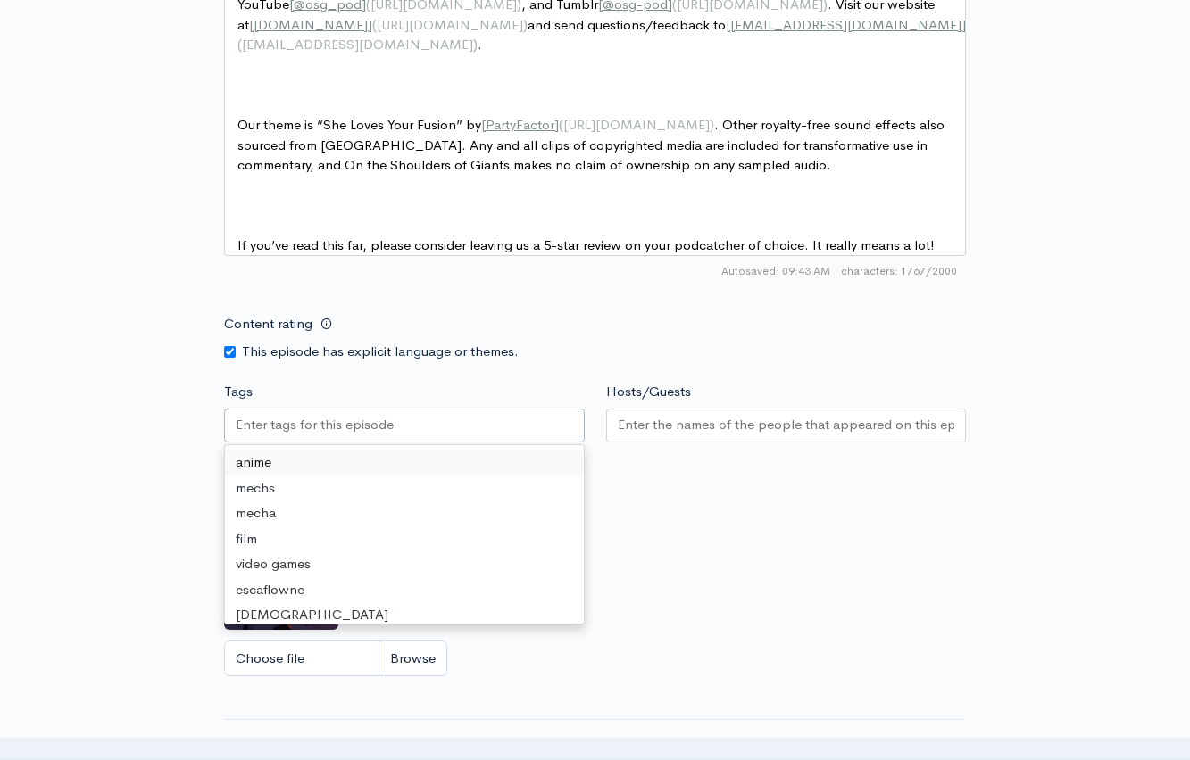
click at [311, 415] on input "Tags" at bounding box center [316, 425] width 161 height 21
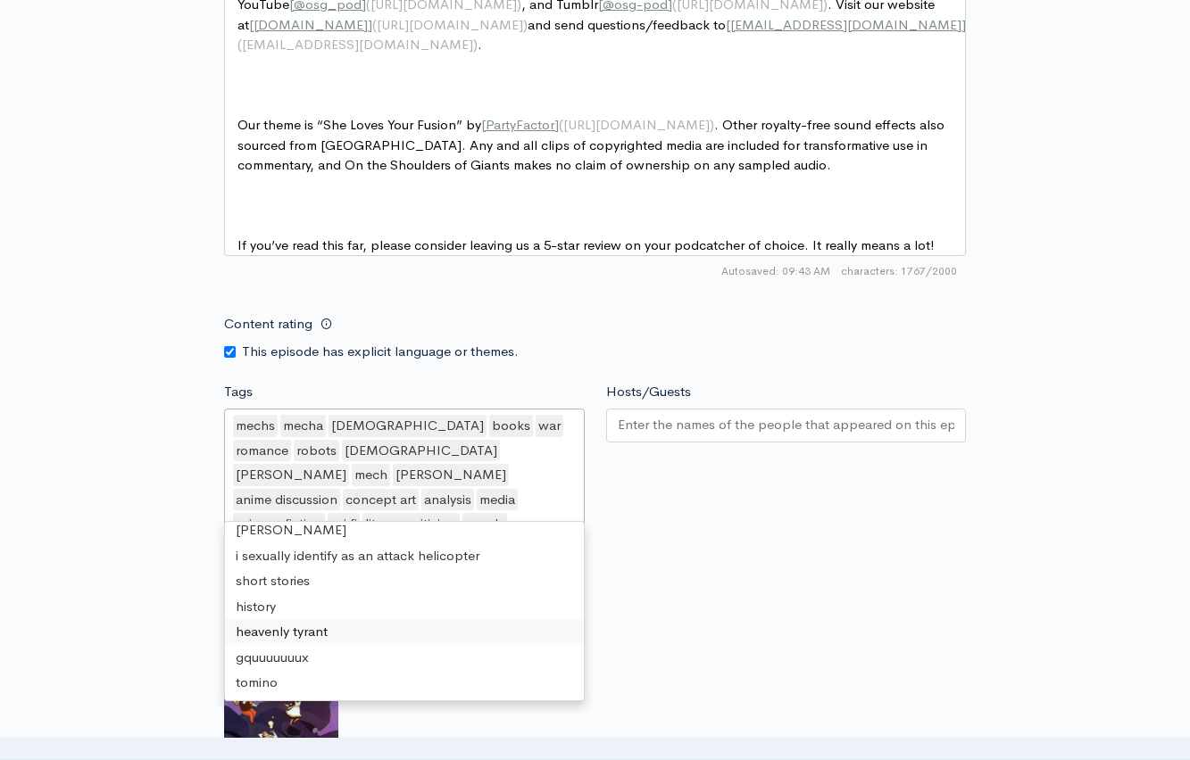
scroll to position [1641, 0]
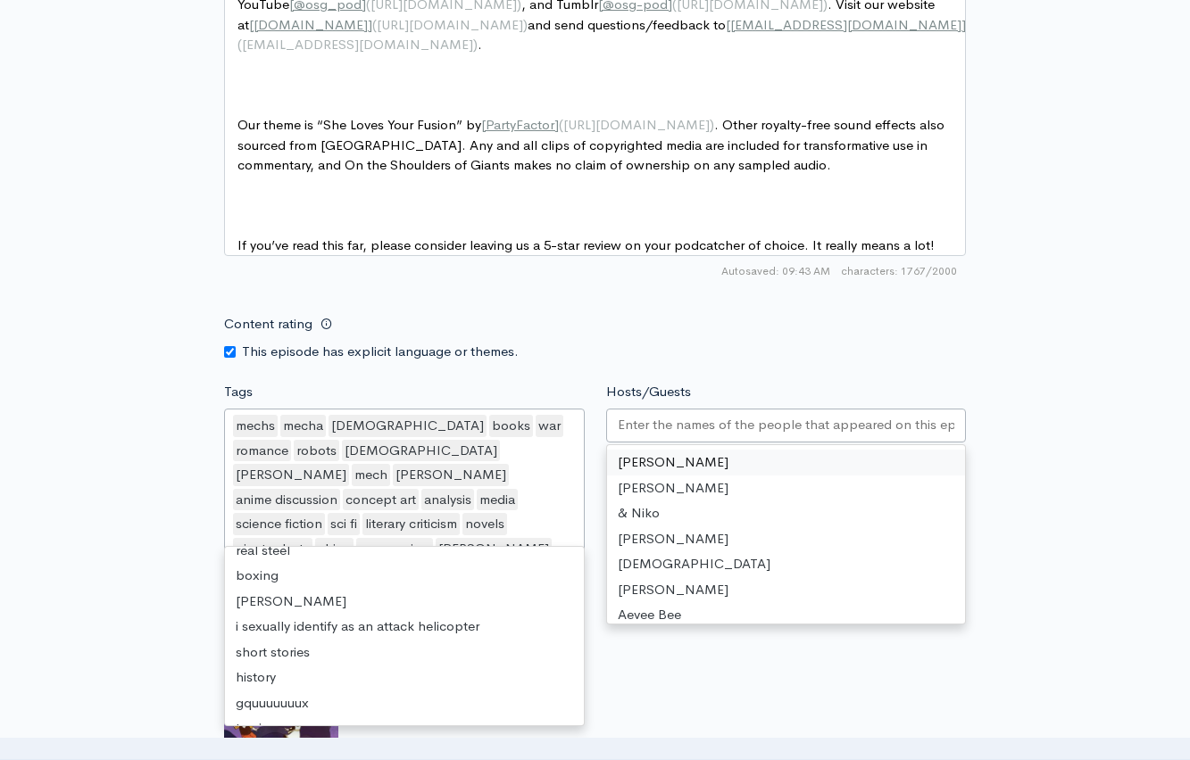
click at [710, 423] on input "Hosts/Guests" at bounding box center [786, 425] width 337 height 21
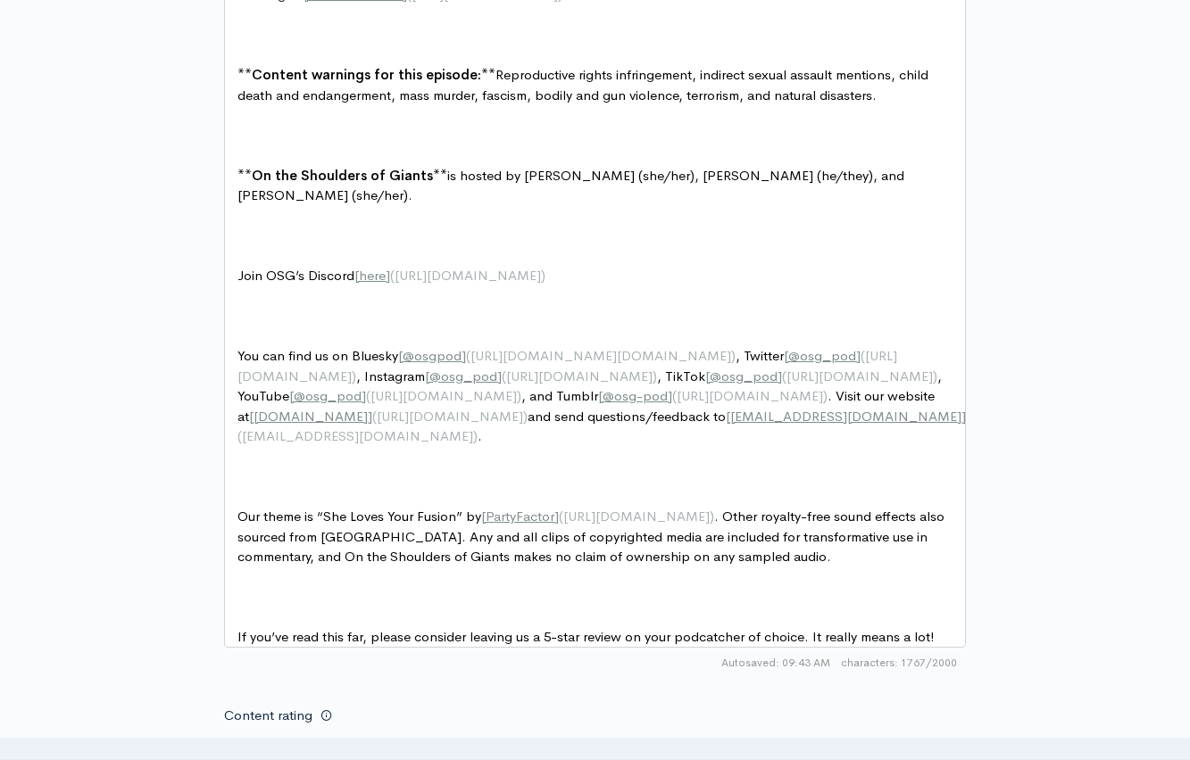
scroll to position [1447, 0]
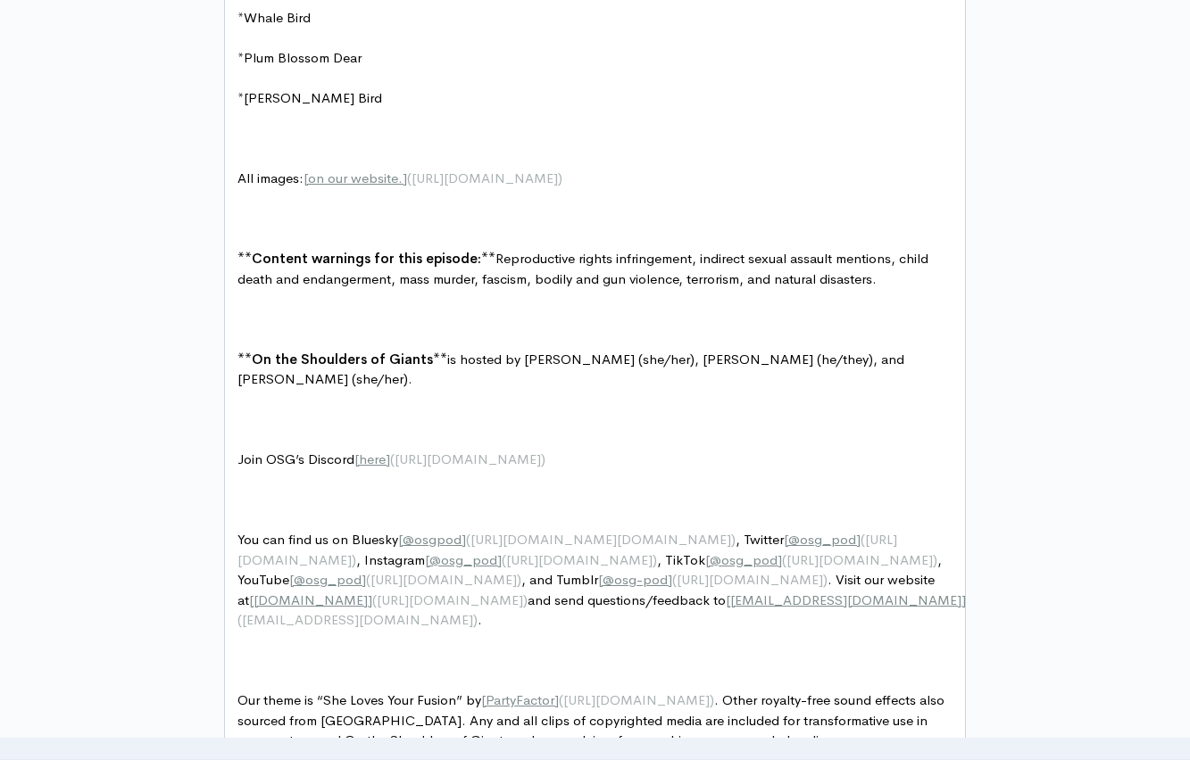
click at [336, 320] on pre at bounding box center [601, 320] width 735 height 21
type textarea "**t"
type textarea "This episode features"
type textarea "audio ripped from a Cameo vd"
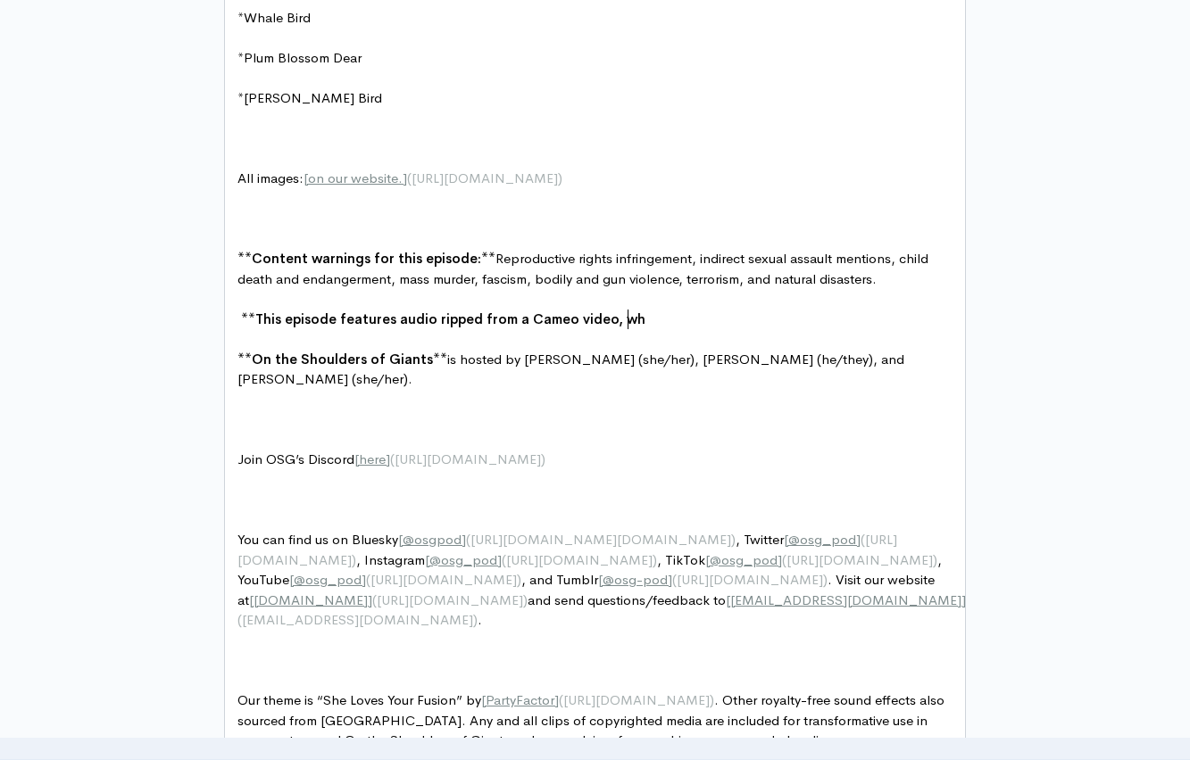
type textarea "ideo, which"
type textarea ", for which we have"
type textarea ","
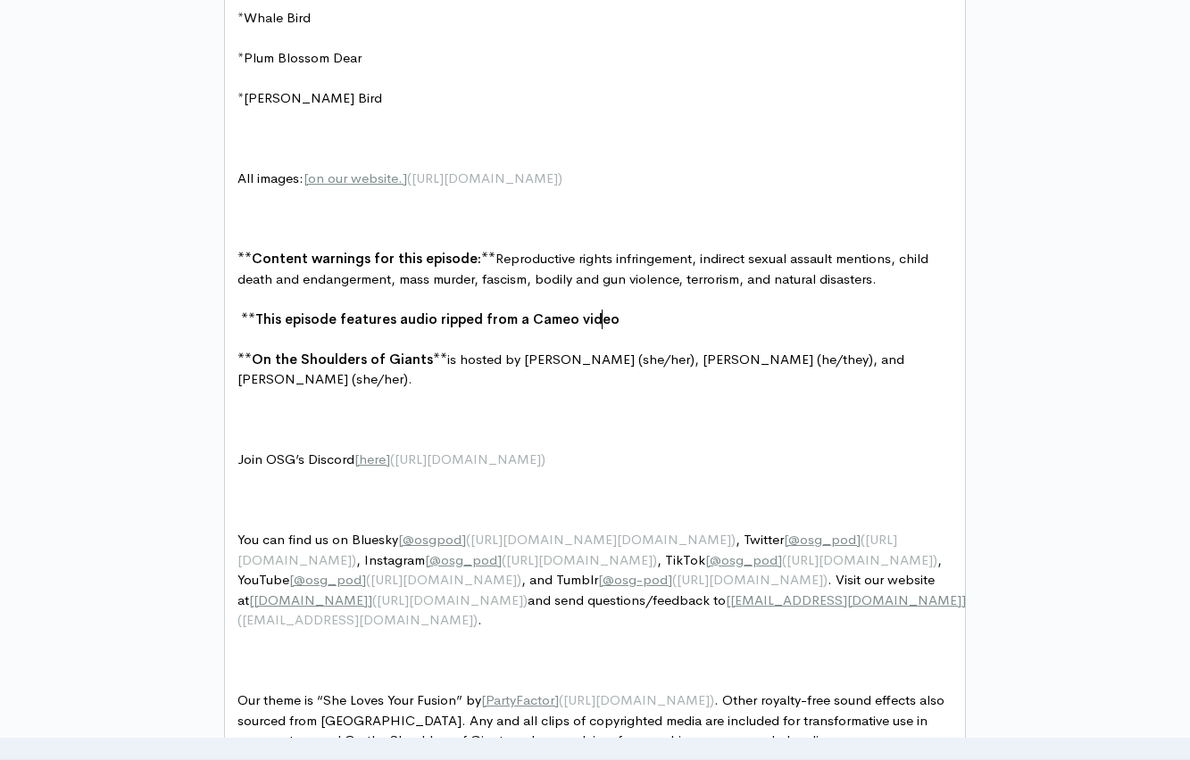
type textarea "."
type textarea "which was paid for and fi"
type textarea "giften to"
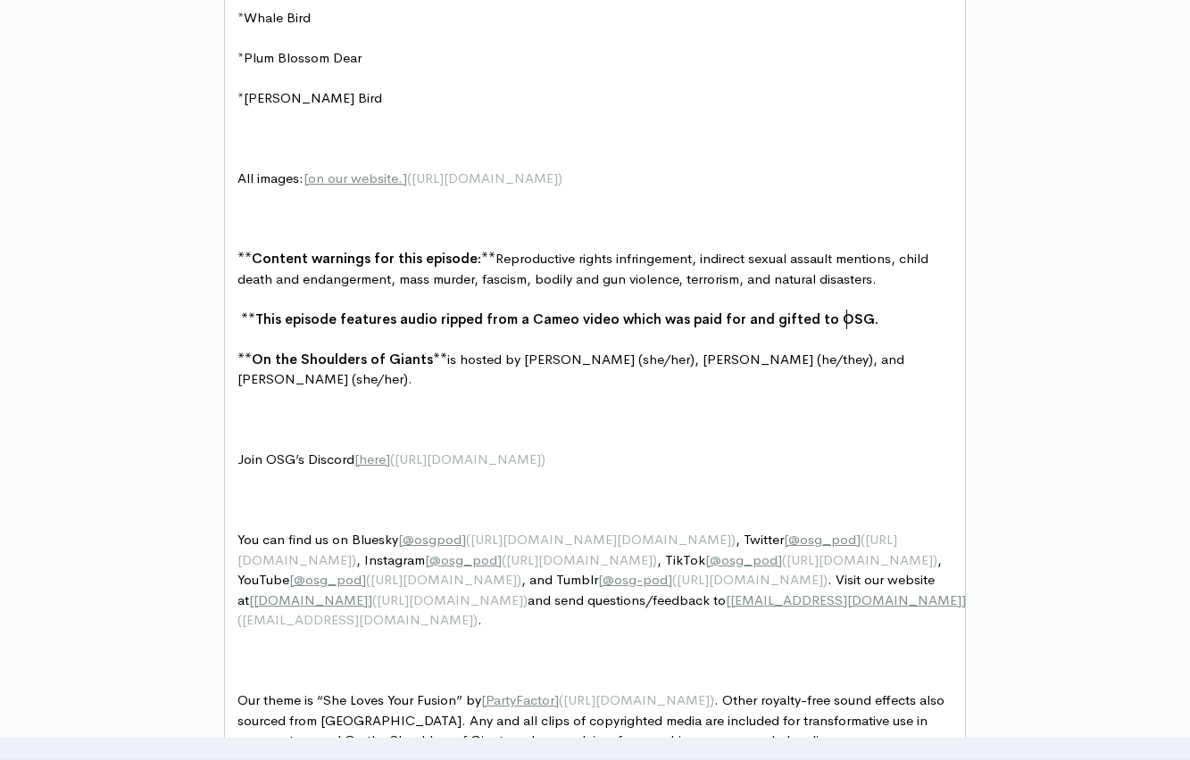
type textarea "d to OSG.**"
click at [597, 410] on pre at bounding box center [601, 420] width 735 height 21
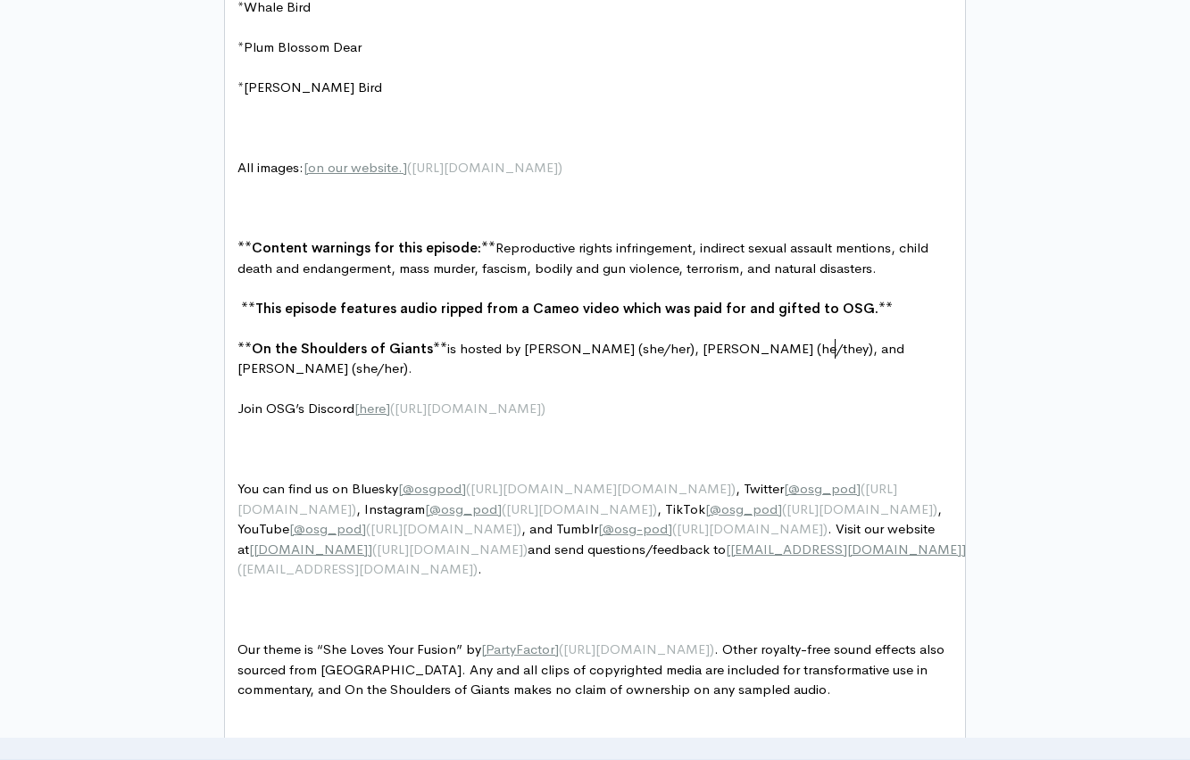
click at [347, 460] on pre "​" at bounding box center [601, 470] width 735 height 21
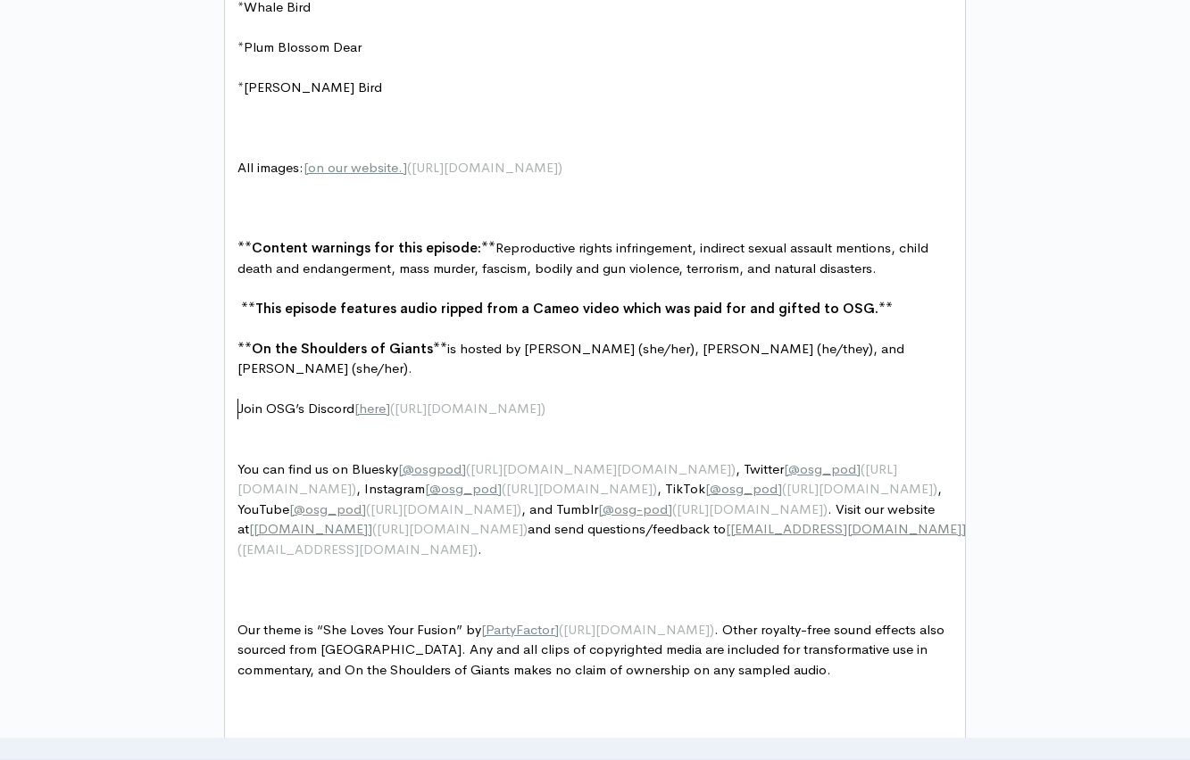
click at [330, 419] on pre "​" at bounding box center [601, 429] width 735 height 21
click at [300, 439] on pre "​" at bounding box center [601, 449] width 735 height 21
click at [294, 379] on pre "​" at bounding box center [601, 389] width 735 height 21
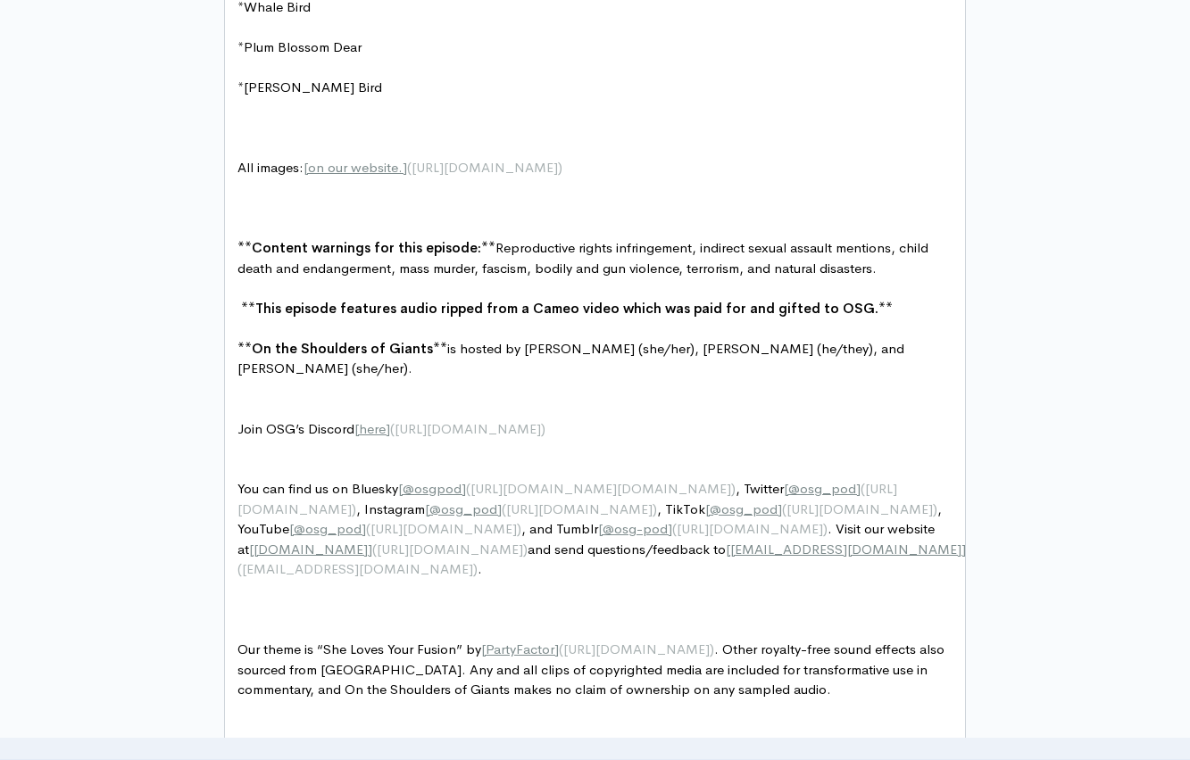
click at [253, 335] on pre "​" at bounding box center [601, 329] width 735 height 21
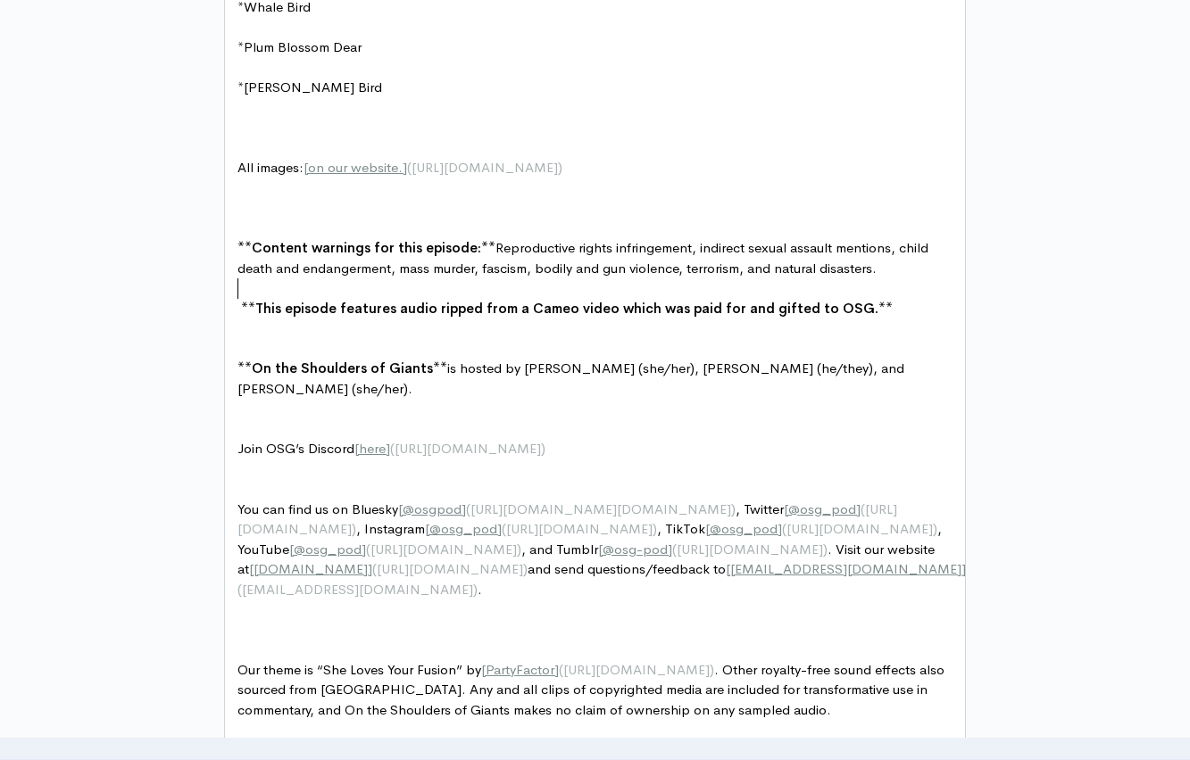
click at [266, 290] on pre "​" at bounding box center [601, 288] width 735 height 21
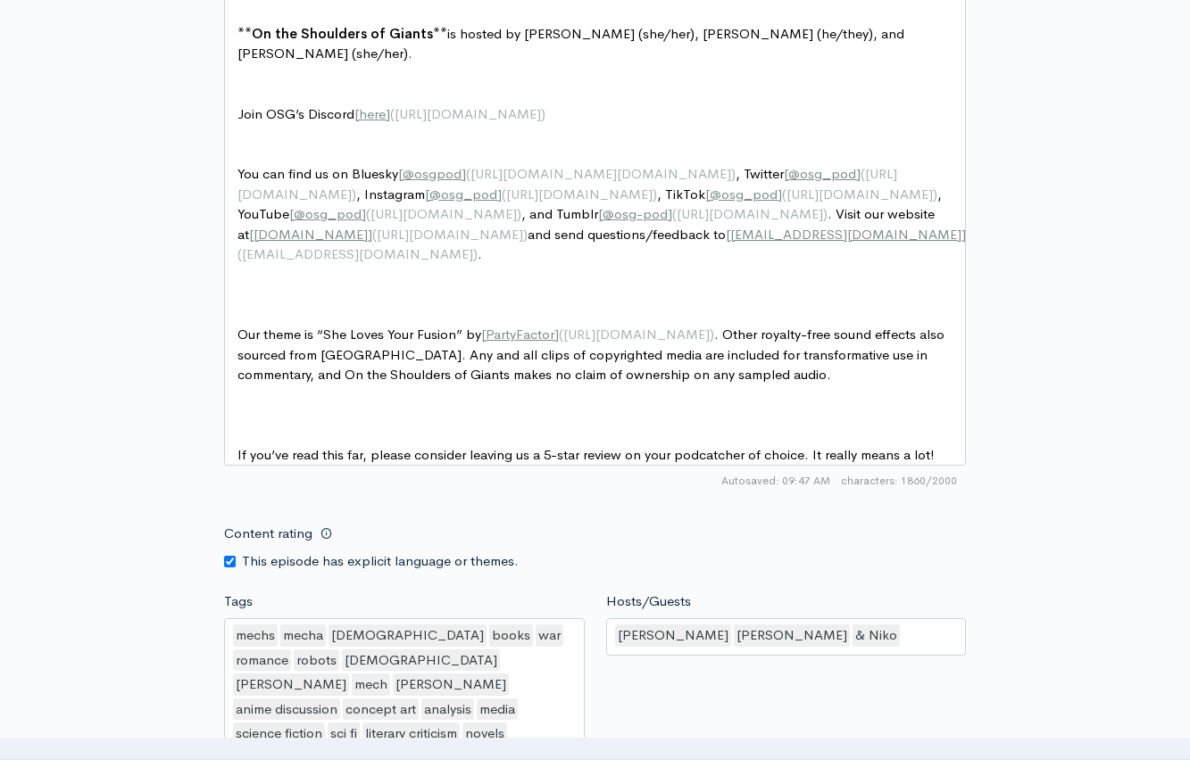
scroll to position [2363, 0]
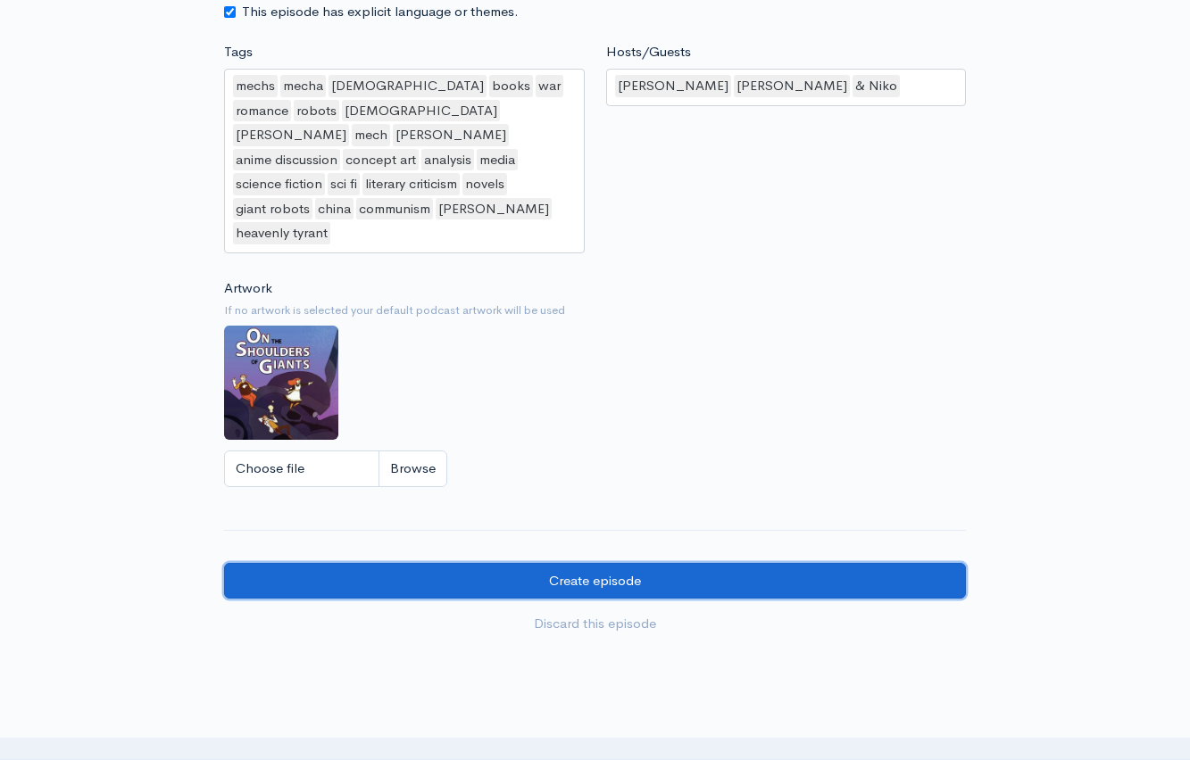
click at [521, 563] on input "Create episode" at bounding box center [595, 581] width 742 height 37
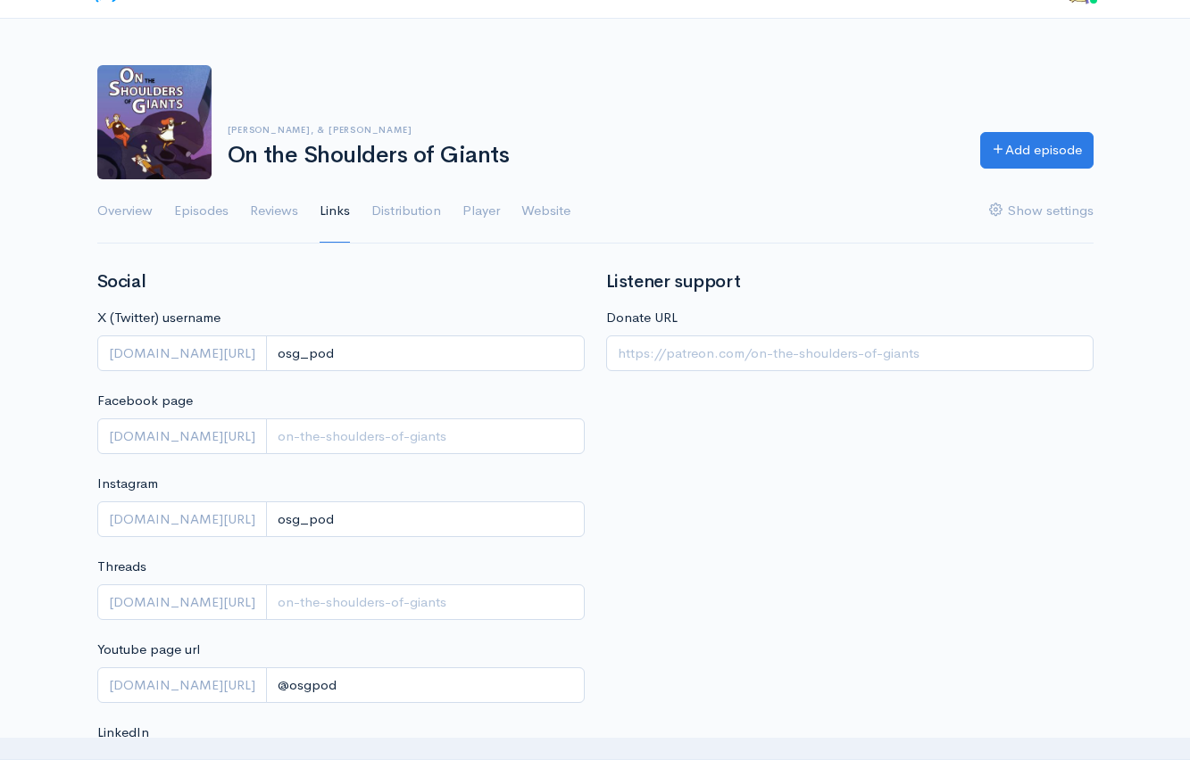
scroll to position [20, 0]
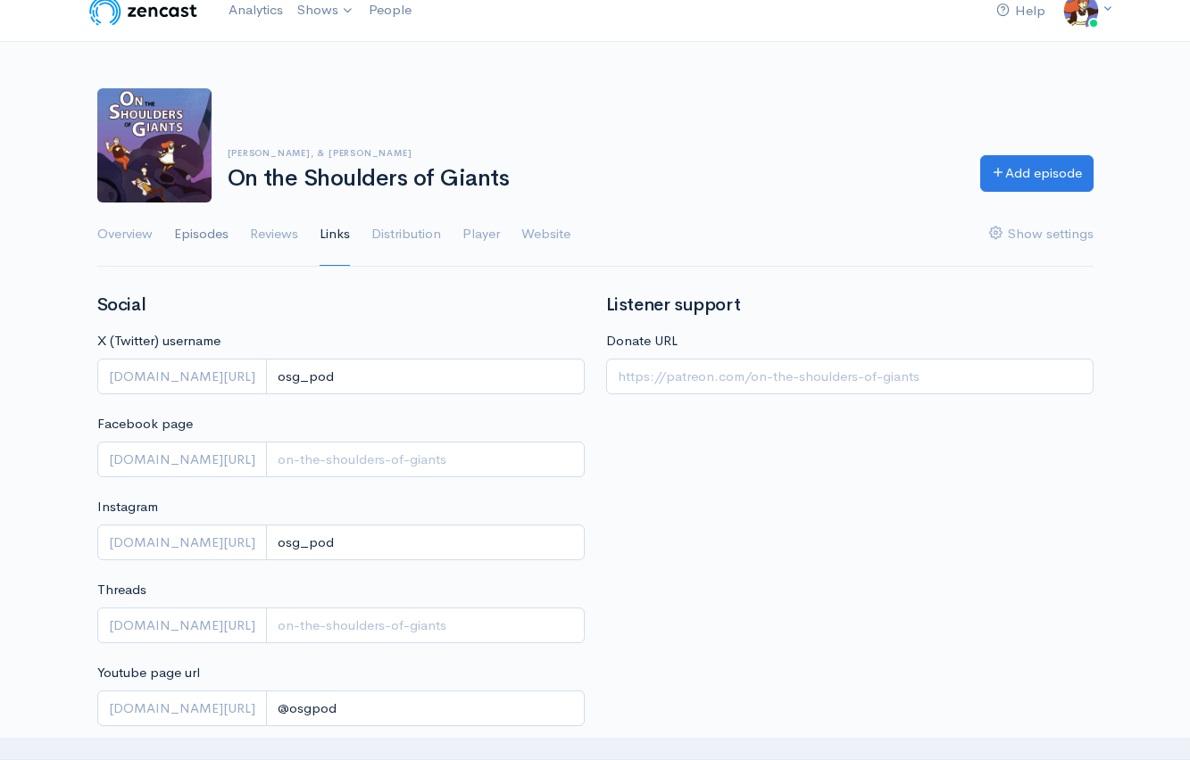
click at [204, 227] on link "Episodes" at bounding box center [201, 235] width 54 height 64
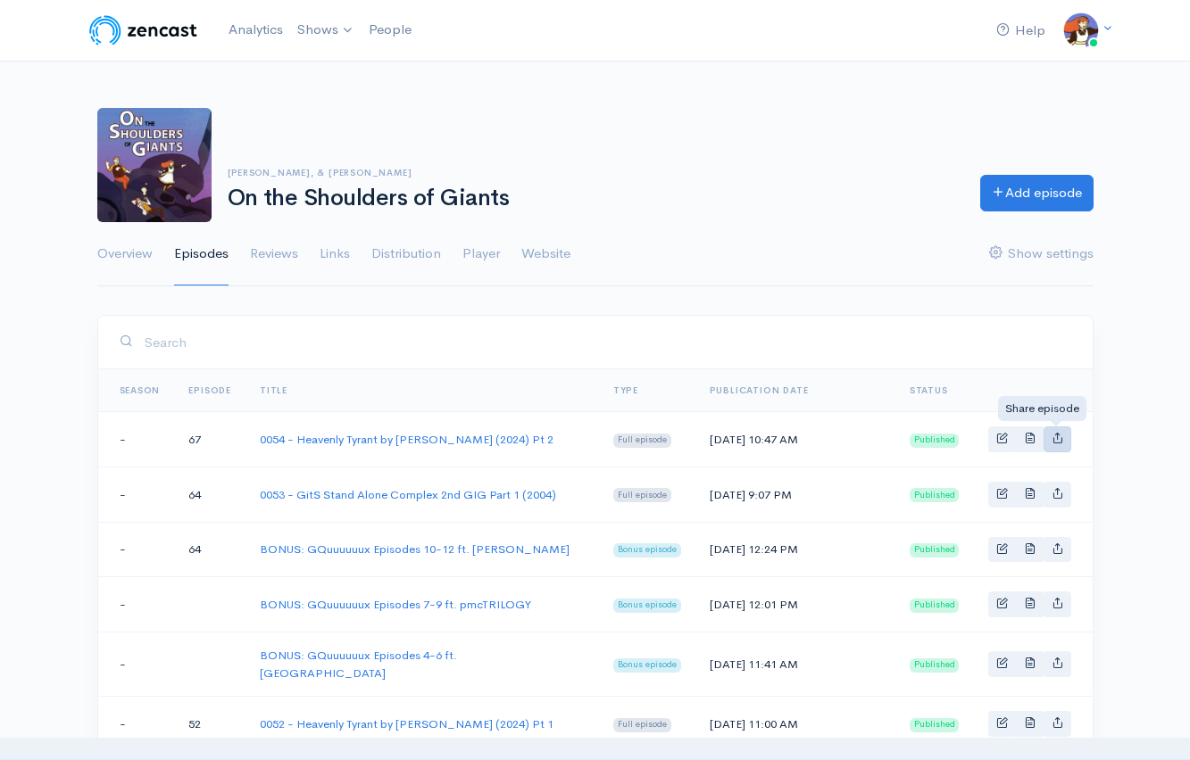
click at [1061, 440] on icon "Basic example" at bounding box center [1057, 438] width 12 height 12
type input "https://on-the-shoulders-of-giants.zencast.website/episodes/0054-heavenly-tyran…"
type input "https://media.zencast.fm/on-the-shoulders-of-giants/2dd6ca5a-c565-4859-8a1e-7bf…"
type input "<iframe src='https://share.zencast.fm/embed/episode/2dd6ca5a-c565-4859-8a1e-7bf…"
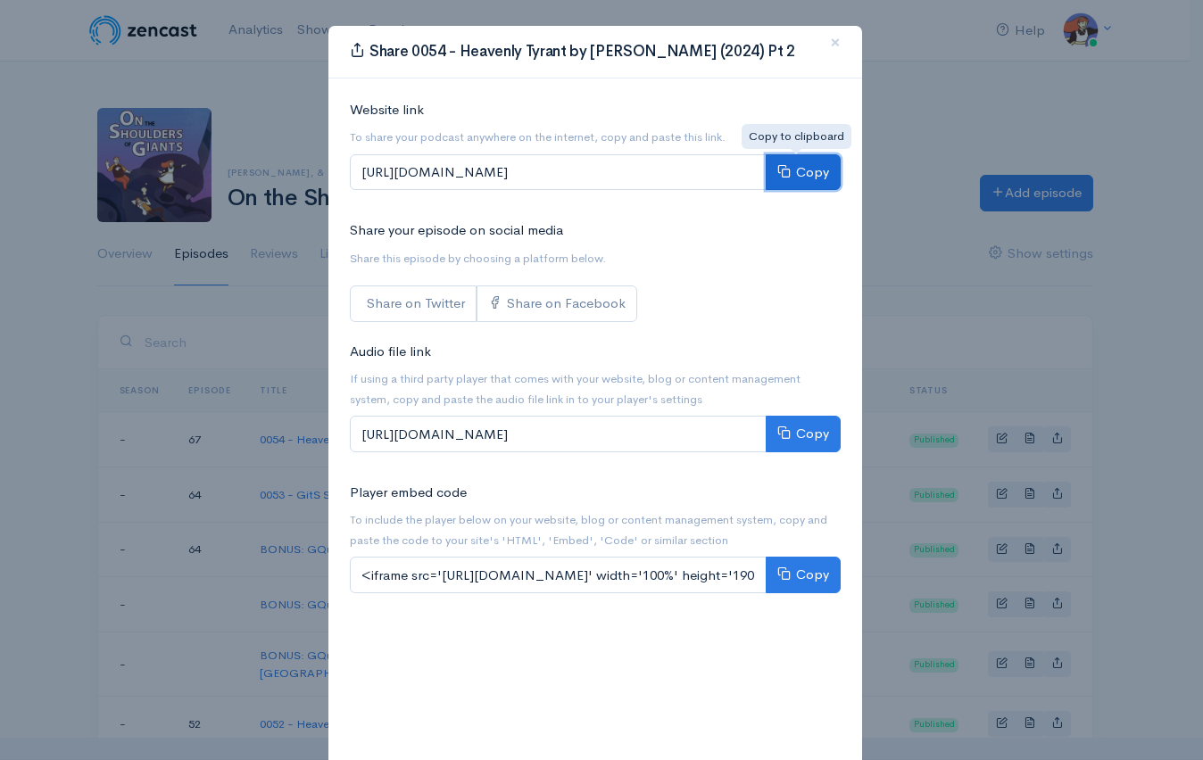
click at [791, 178] on button "Copy" at bounding box center [803, 172] width 75 height 37
